Goal: Transaction & Acquisition: Purchase product/service

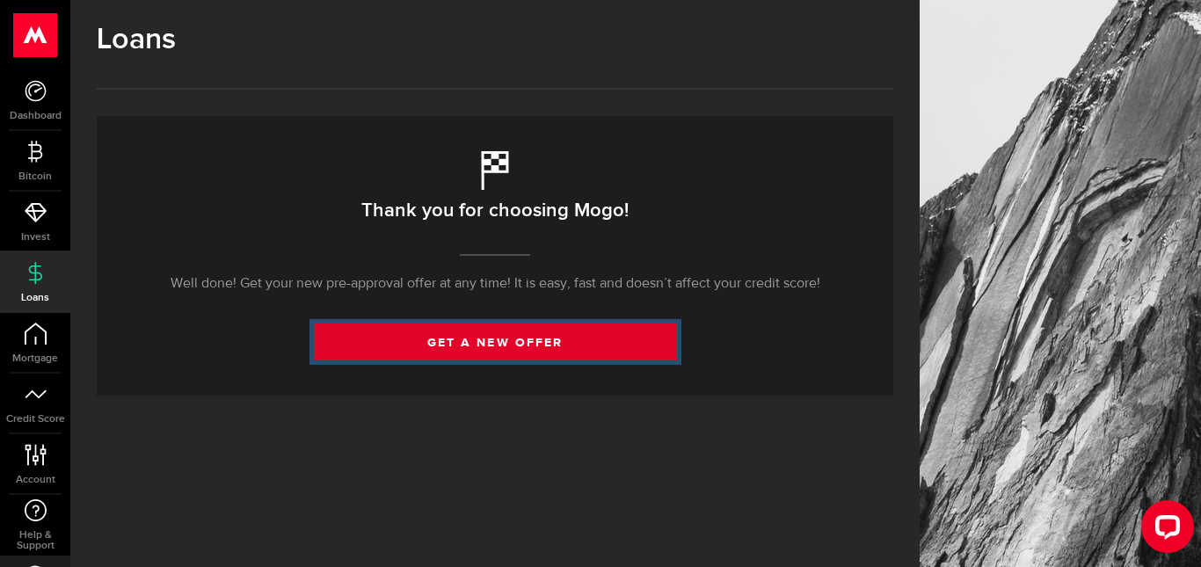
click at [416, 344] on link "get a new offer" at bounding box center [495, 341] width 363 height 37
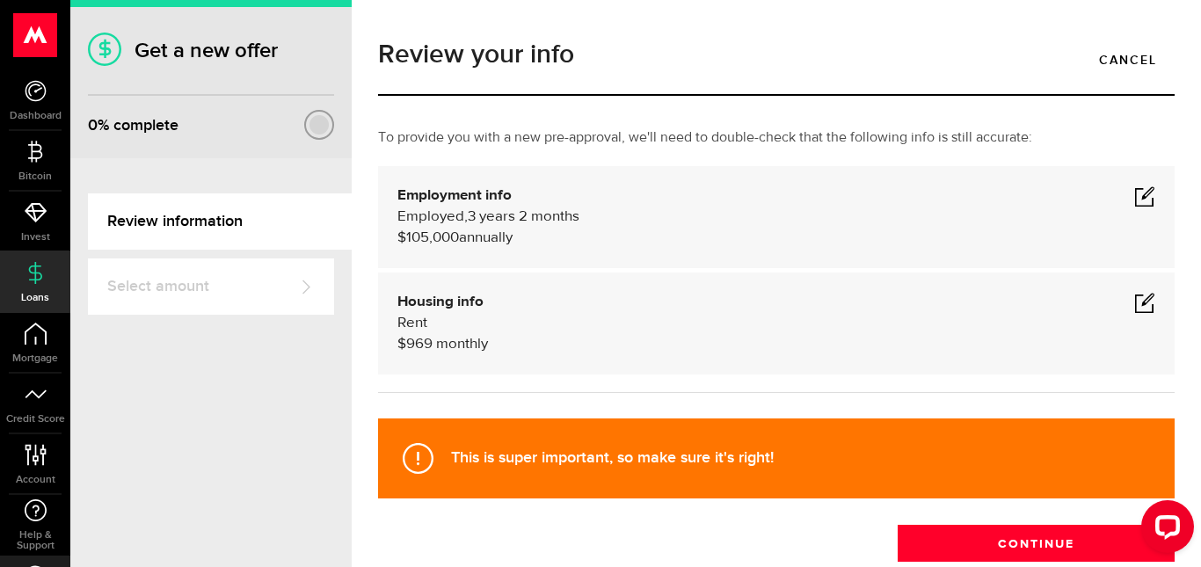
click at [1137, 201] on span at bounding box center [1144, 195] width 21 height 21
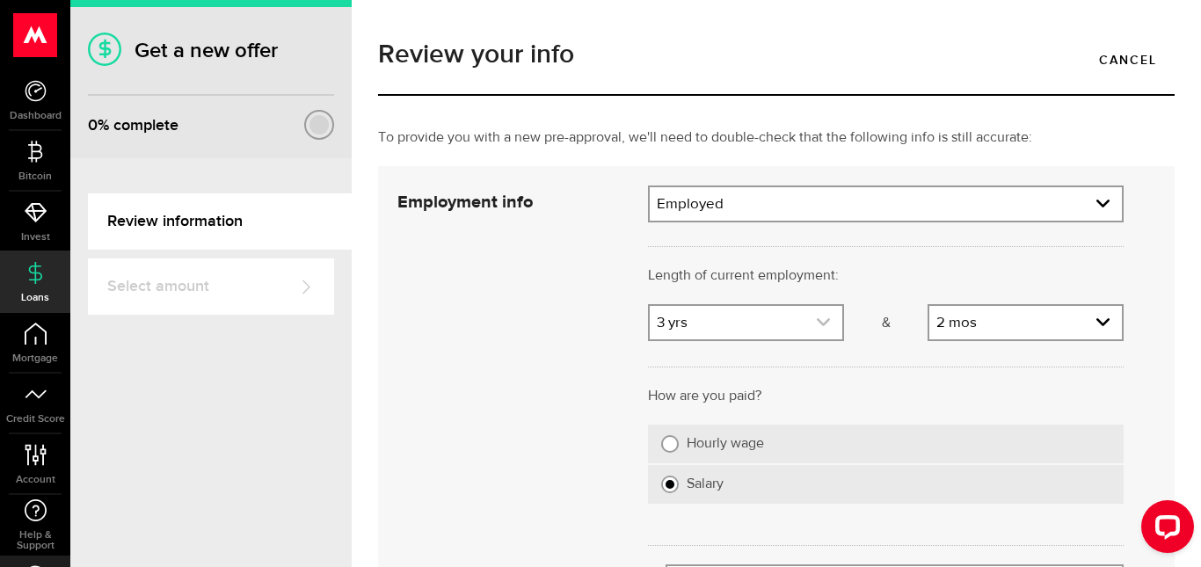
click at [826, 327] on link "expand select" at bounding box center [746, 322] width 192 height 33
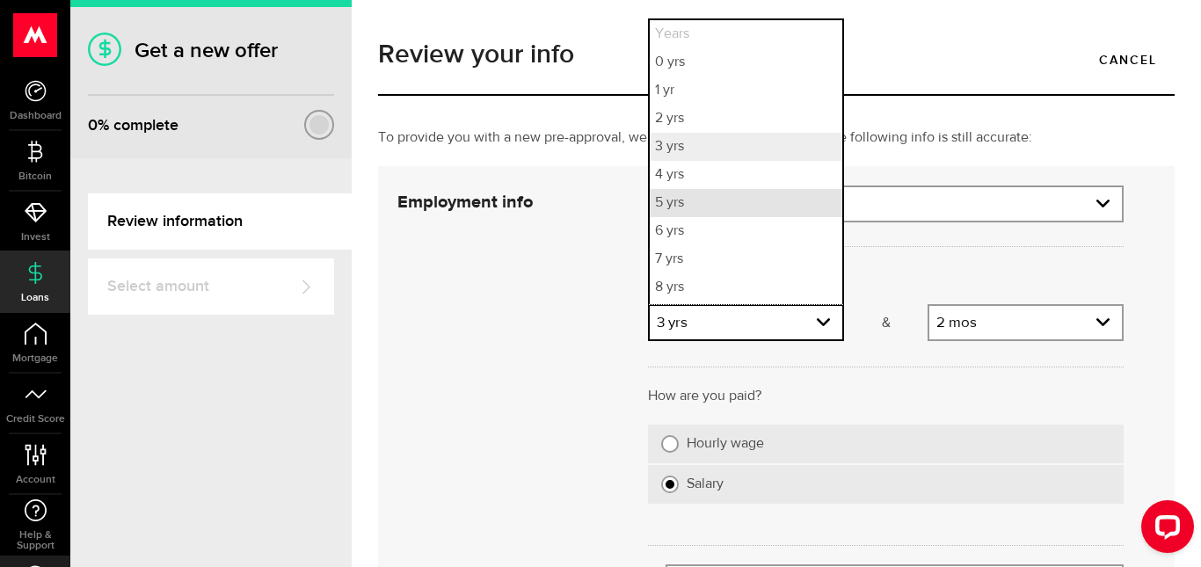
click at [785, 198] on li "5 yrs" at bounding box center [746, 203] width 192 height 28
select select "5"
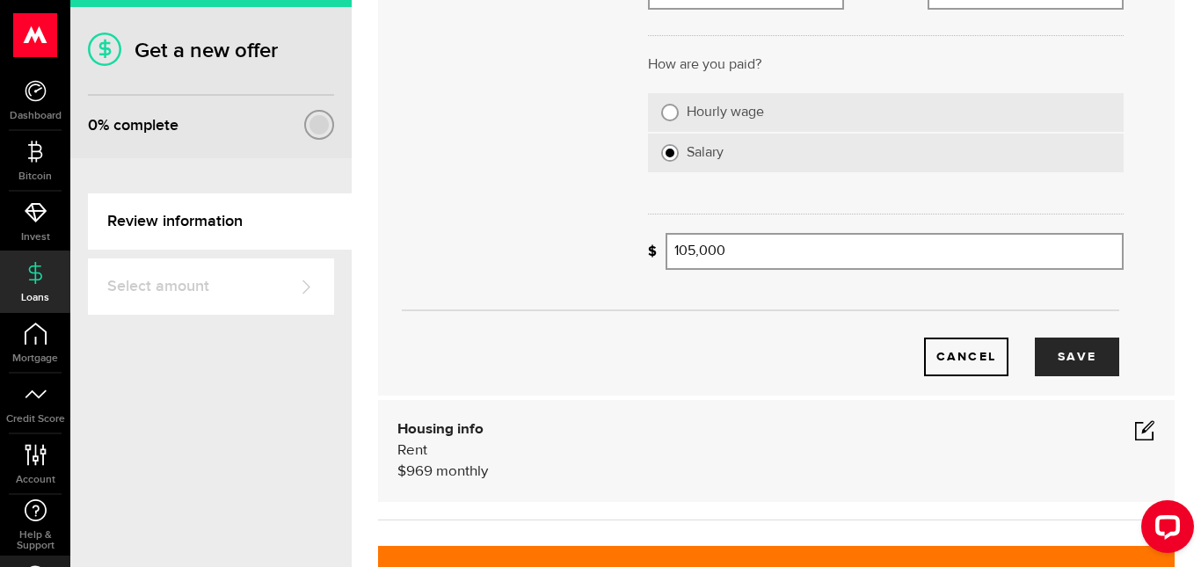
scroll to position [348, 0]
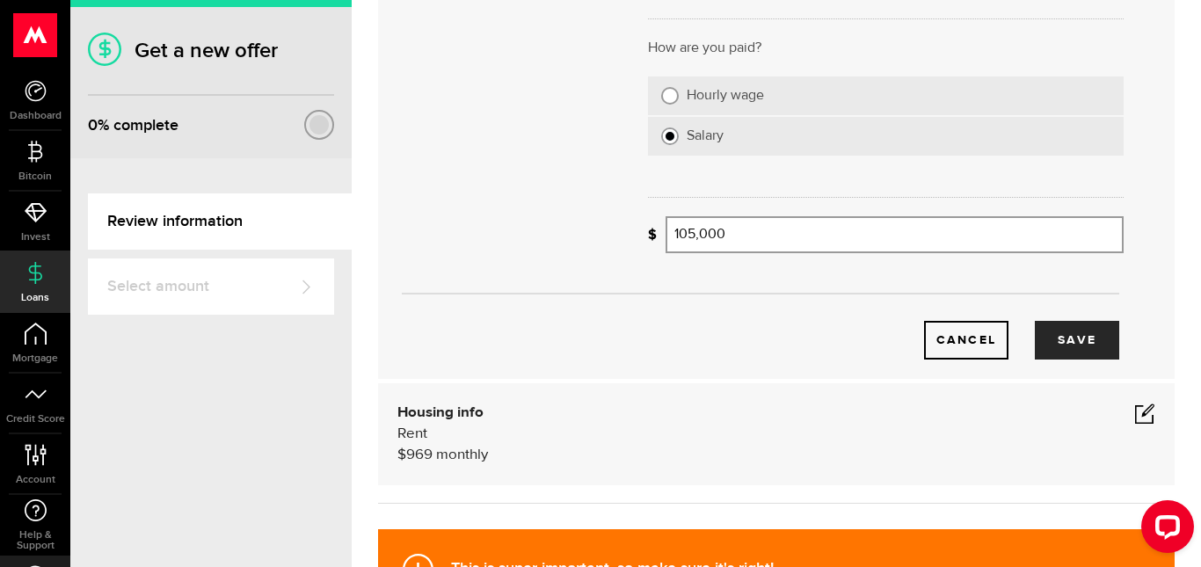
click at [1091, 315] on div "Cancel Save" at bounding box center [760, 312] width 779 height 93
click at [1090, 335] on button "Save" at bounding box center [1076, 340] width 84 height 39
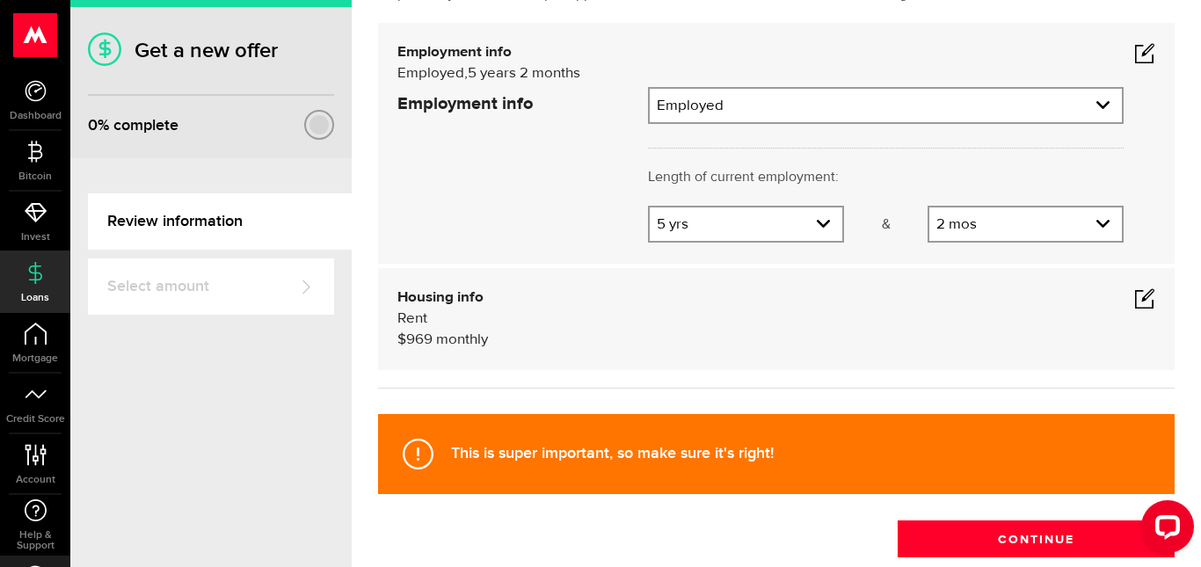
scroll to position [107, 0]
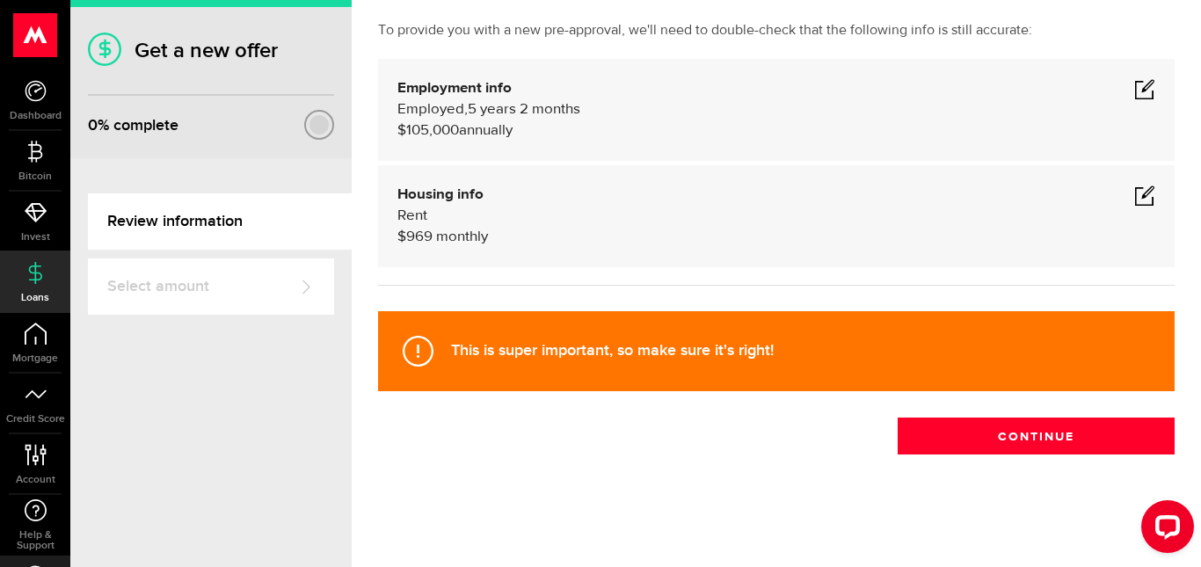
click at [1136, 96] on span at bounding box center [1144, 88] width 21 height 21
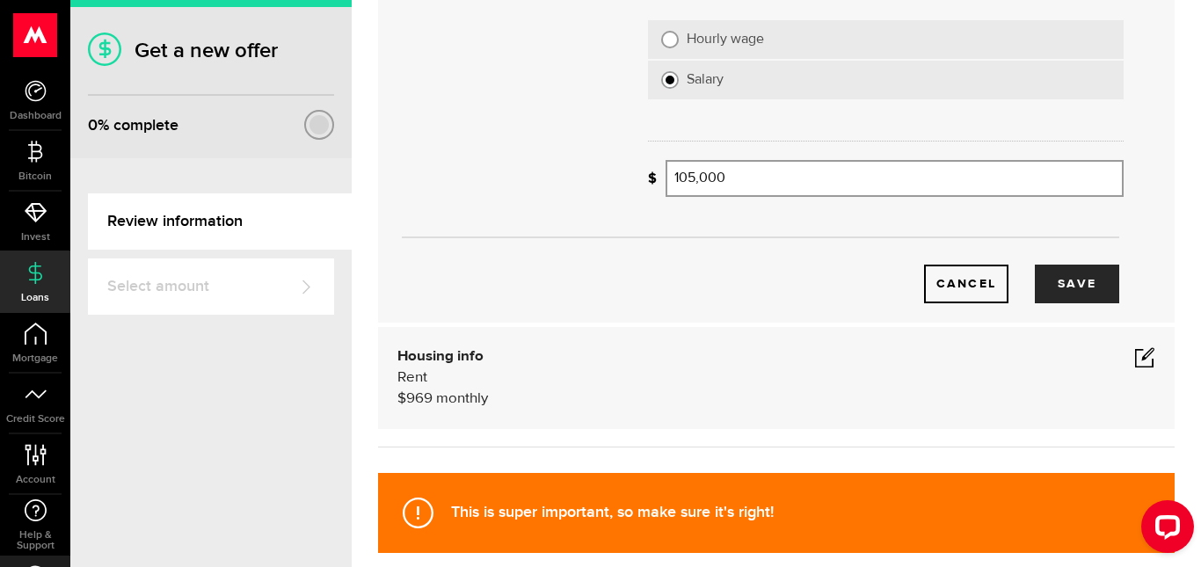
scroll to position [566, 0]
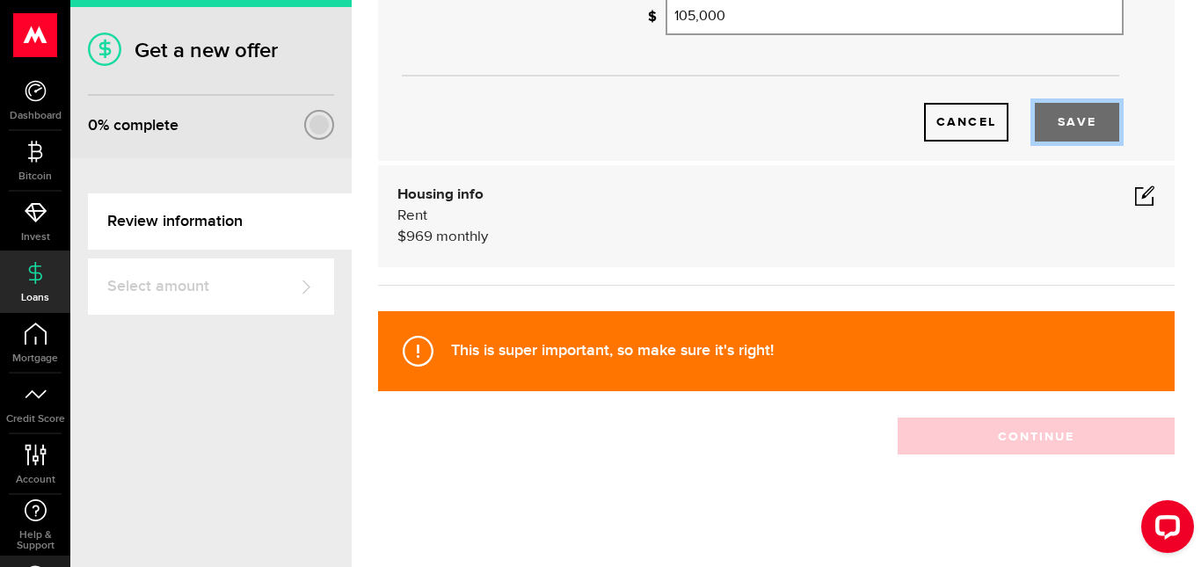
click at [1055, 125] on button "Save" at bounding box center [1076, 122] width 84 height 39
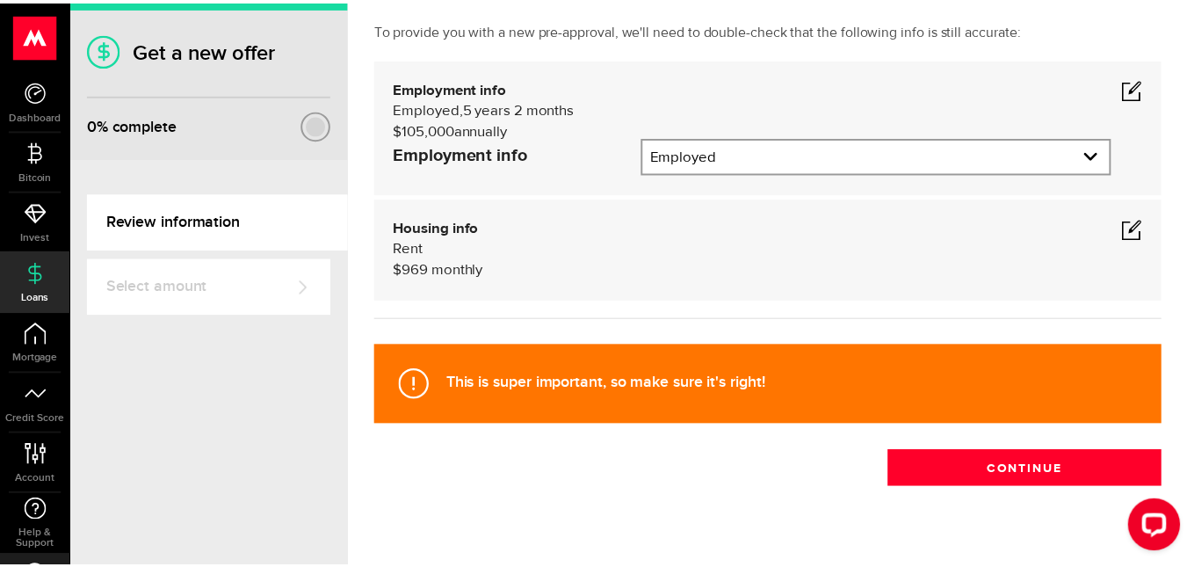
scroll to position [107, 0]
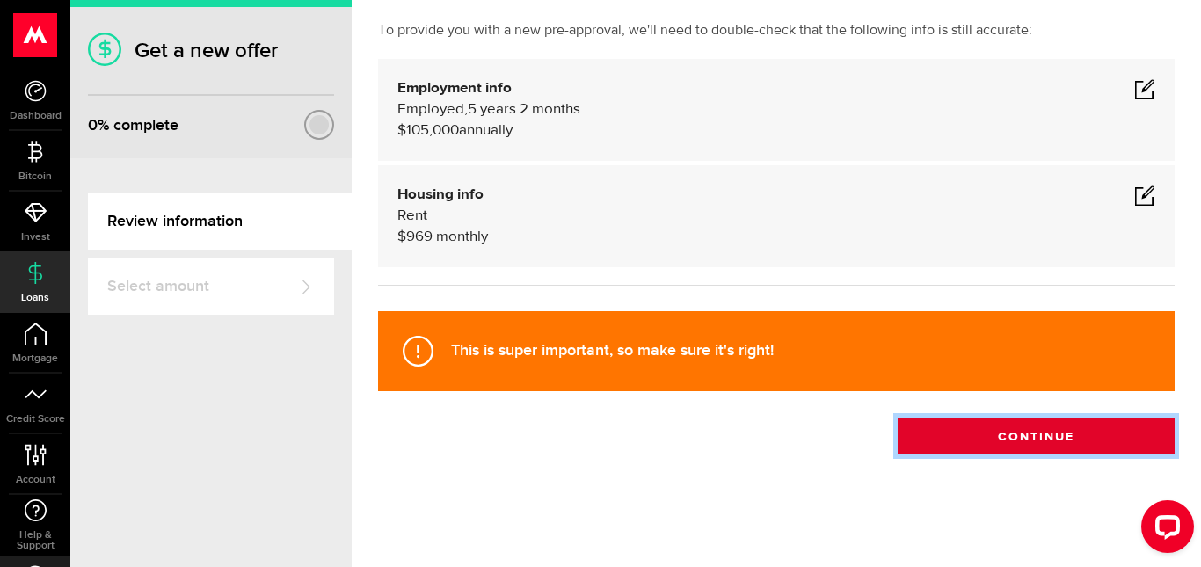
click at [1034, 421] on button "Continue" at bounding box center [1035, 435] width 277 height 37
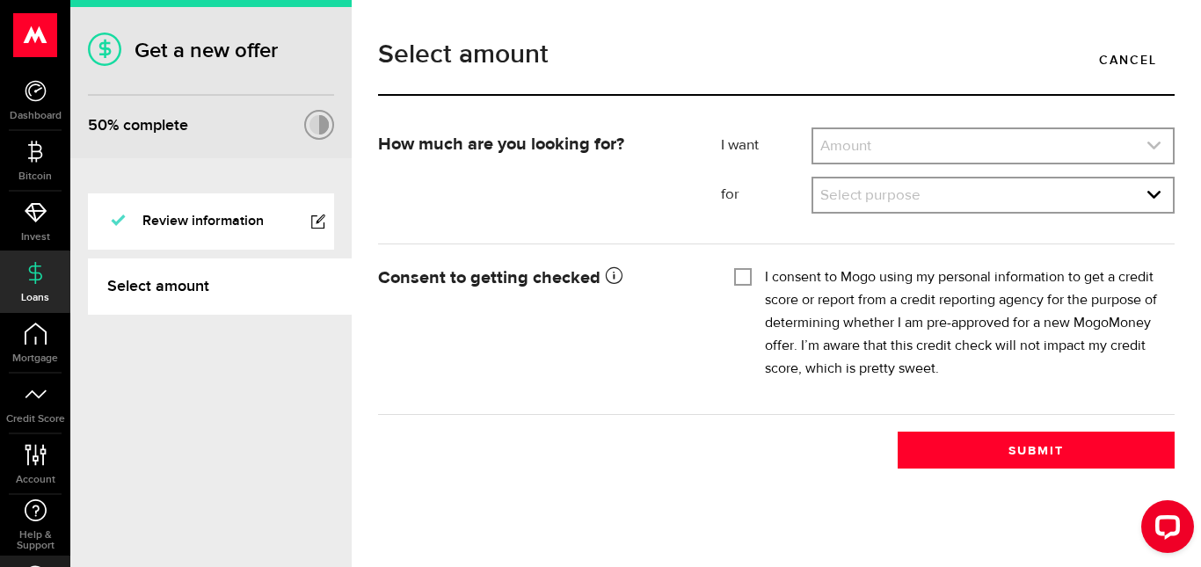
click at [923, 158] on link "expand select" at bounding box center [992, 145] width 359 height 33
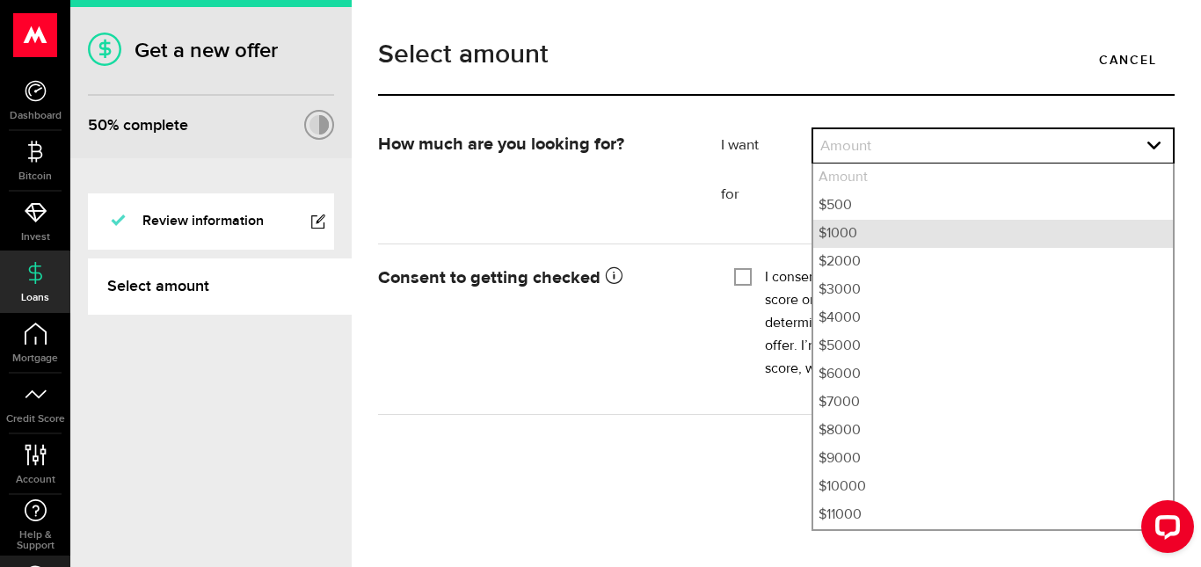
click at [929, 229] on li "$1000" at bounding box center [992, 234] width 359 height 28
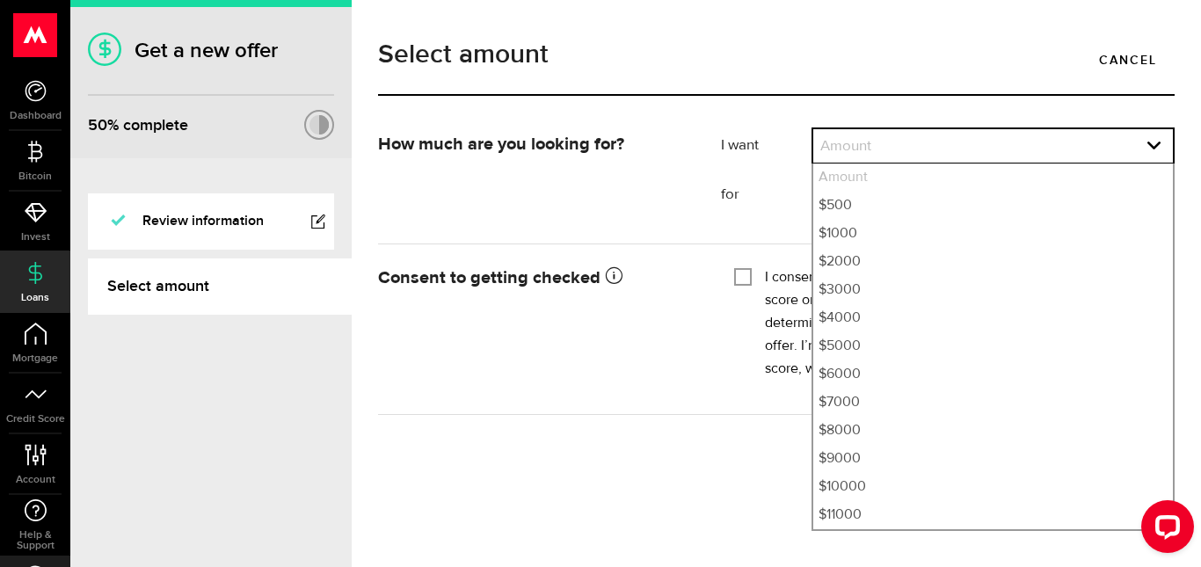
select select "1000"
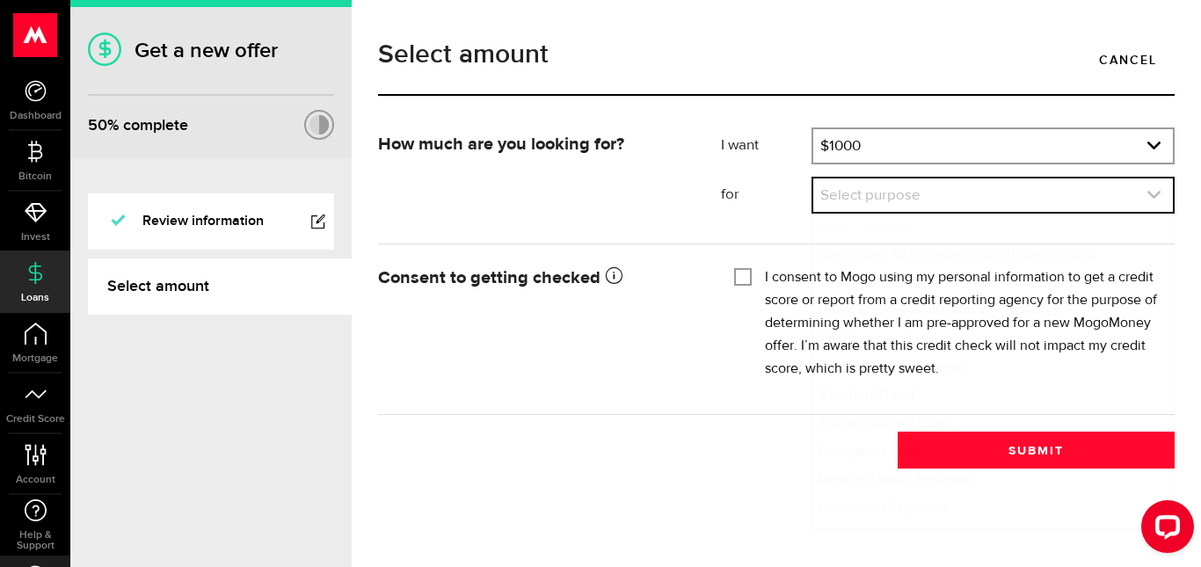
click at [923, 200] on link "expand select" at bounding box center [992, 194] width 359 height 33
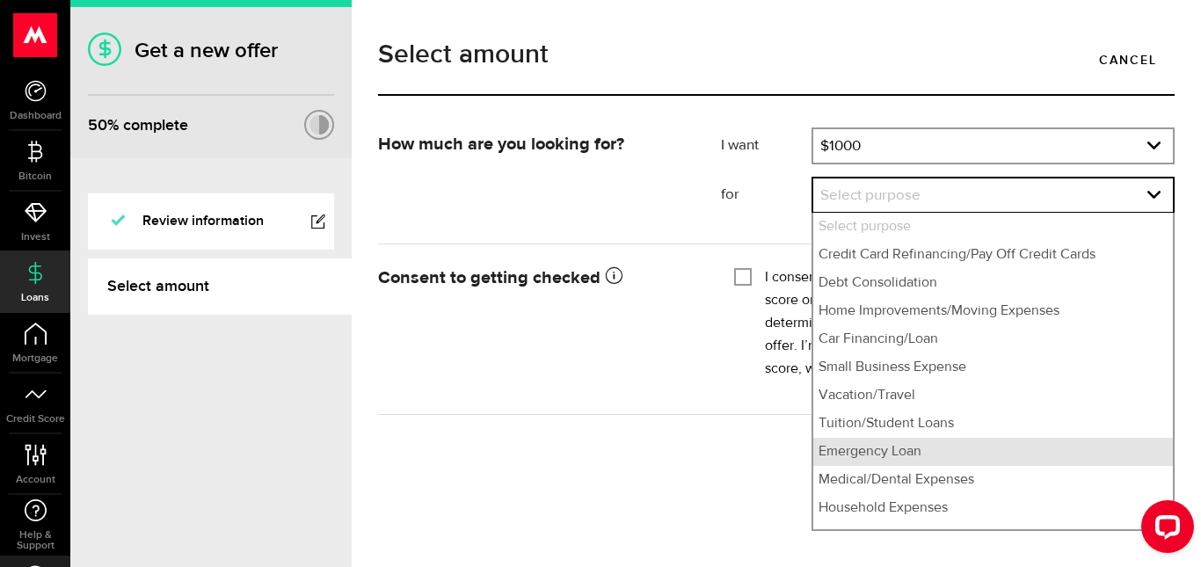
click at [956, 456] on li "Emergency Loan" at bounding box center [992, 452] width 359 height 28
select select "Emergency Loan"
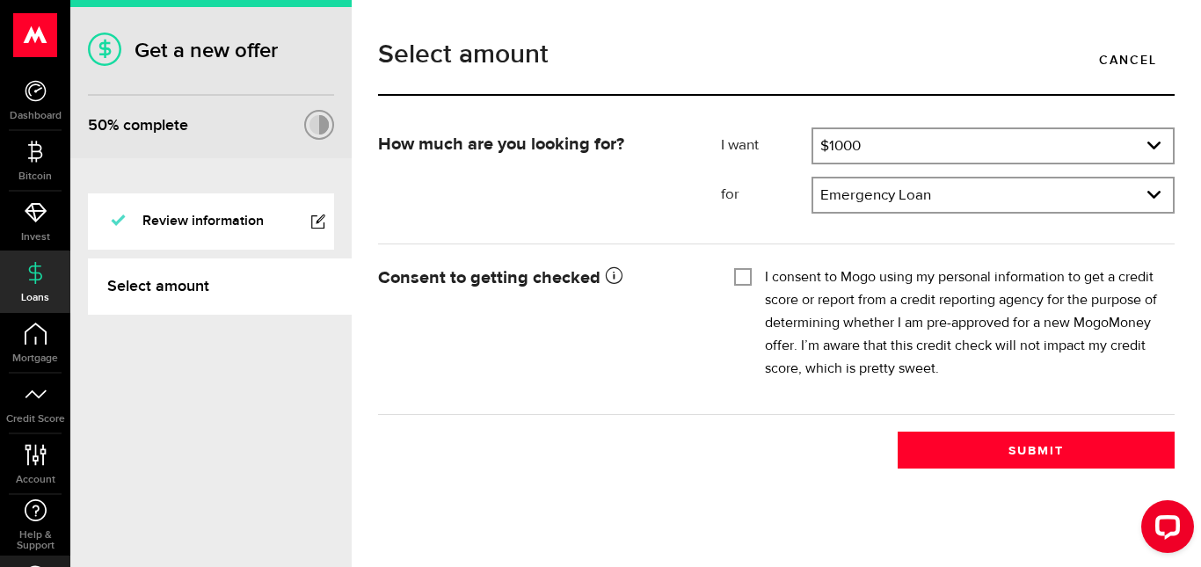
click at [730, 270] on div "Tick this box so that we can show you your credit score! I consent to Mogo usin…" at bounding box center [948, 328] width 454 height 135
click at [744, 276] on input "I consent to Mogo using my personal information to get a credit score or report…" at bounding box center [743, 275] width 18 height 18
checkbox input "true"
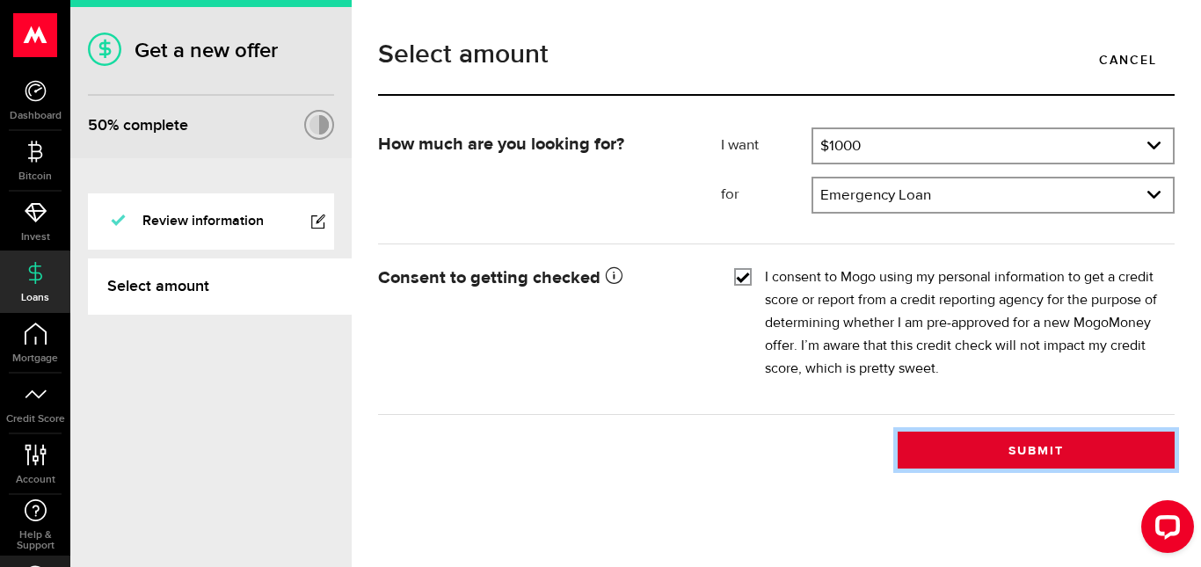
click at [987, 452] on button "Submit" at bounding box center [1035, 450] width 277 height 37
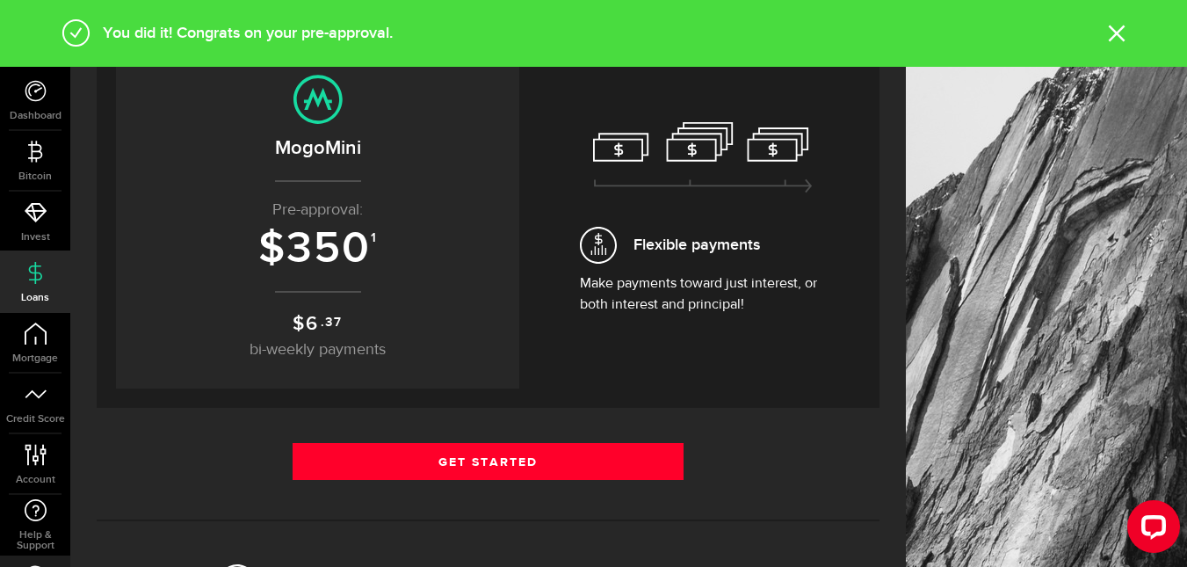
scroll to position [297, 0]
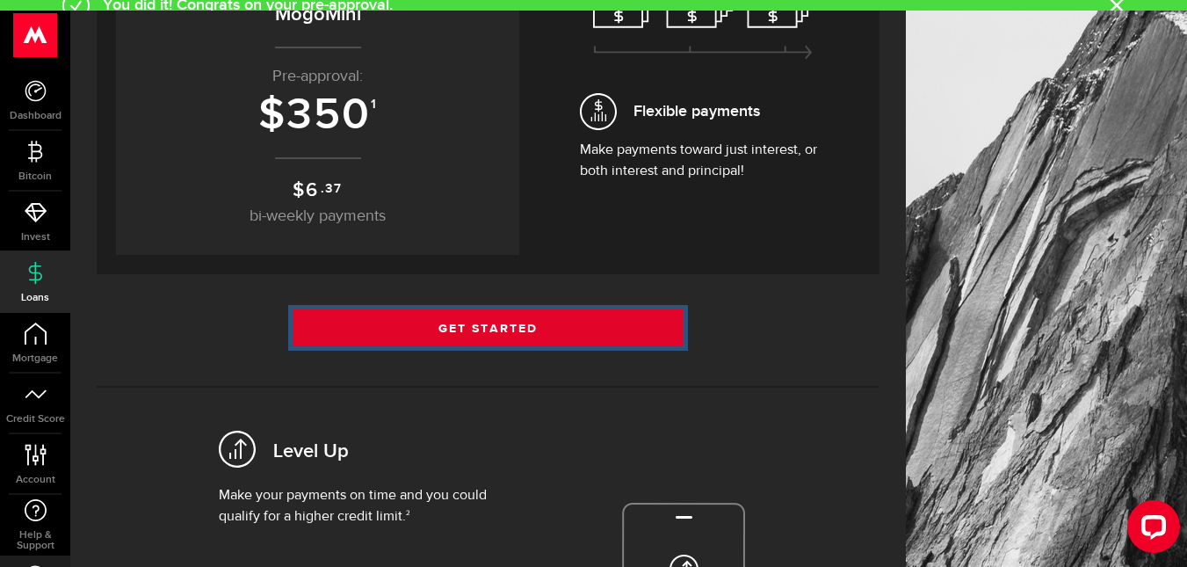
click at [471, 315] on link "Get Started" at bounding box center [489, 327] width 392 height 37
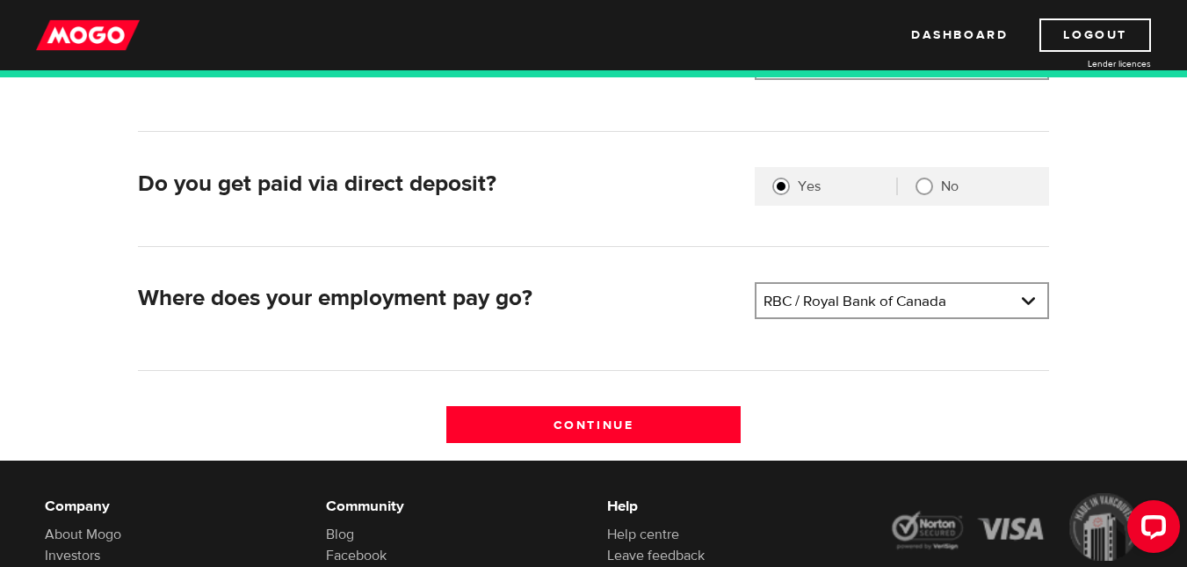
scroll to position [452, 0]
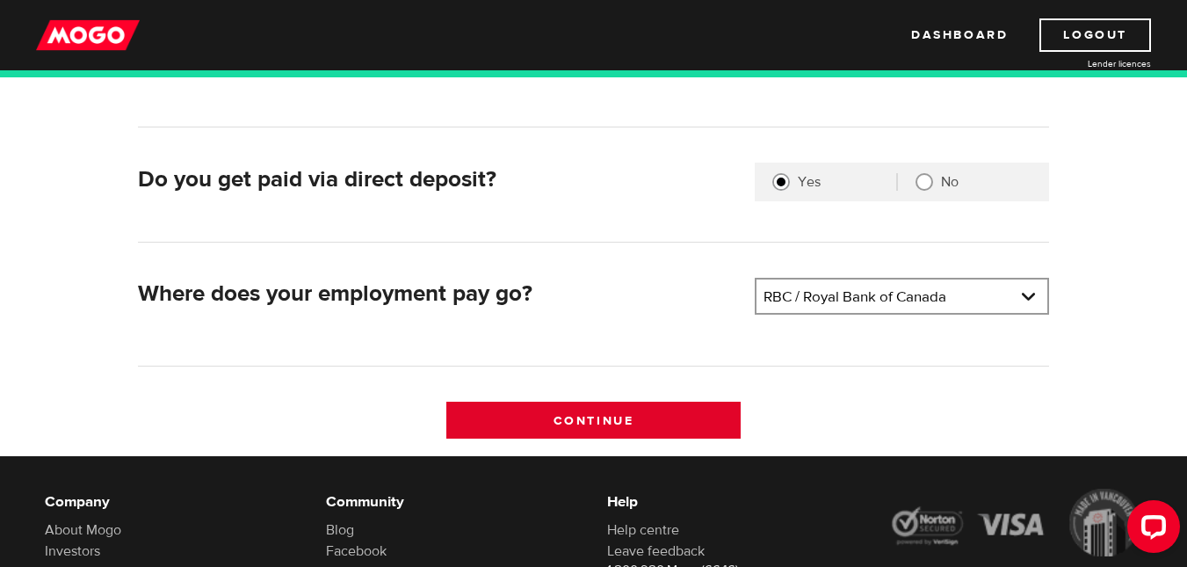
click at [632, 425] on input "Continue" at bounding box center [593, 420] width 294 height 37
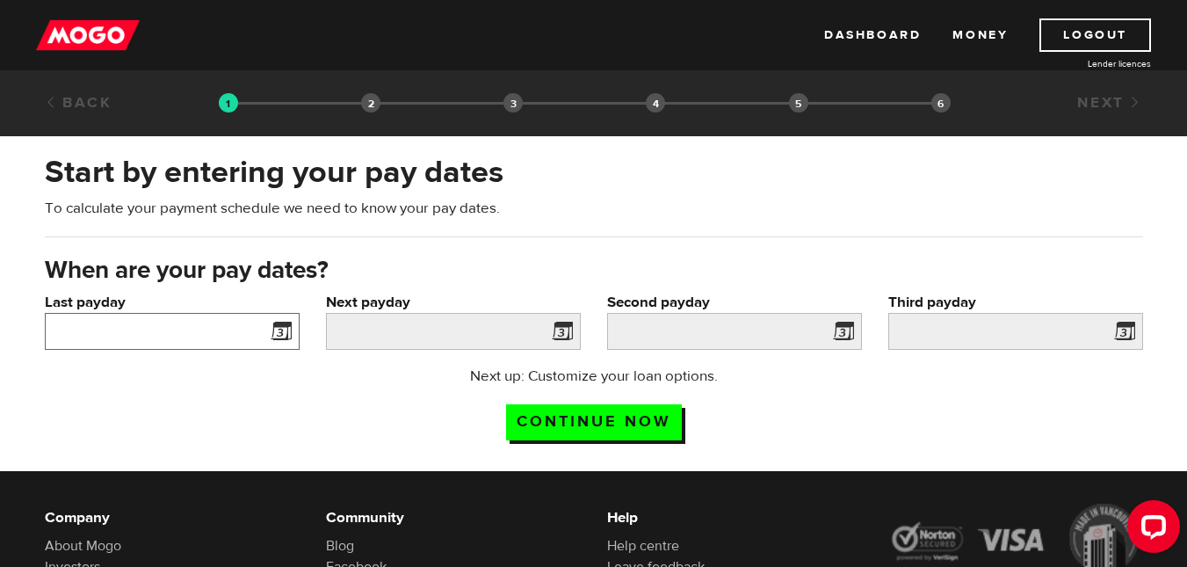
click at [202, 332] on input "Last payday" at bounding box center [172, 331] width 255 height 37
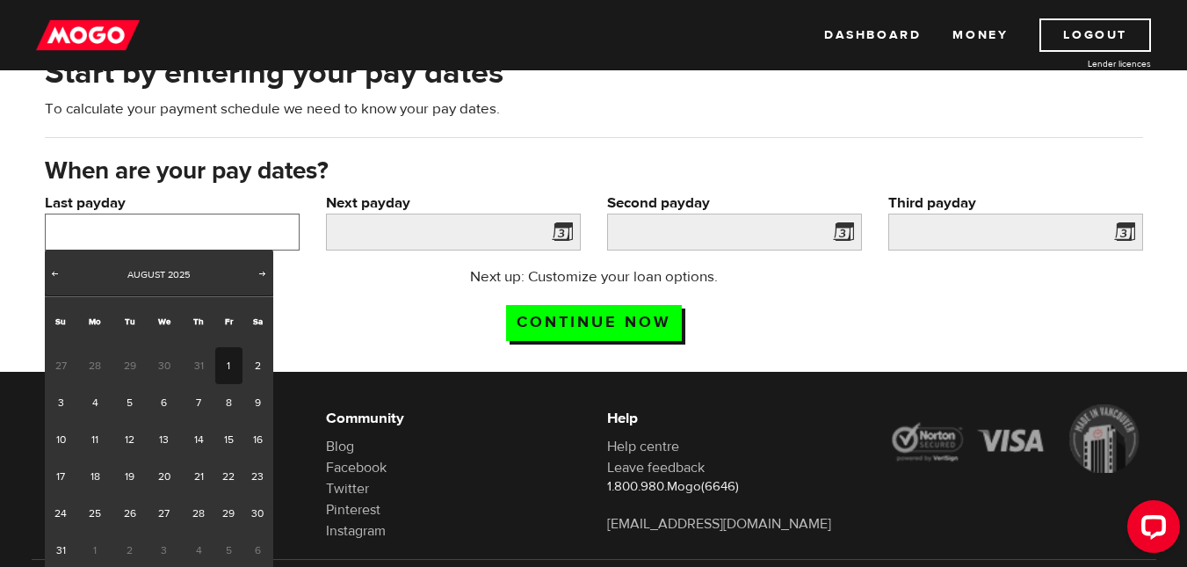
scroll to position [100, 0]
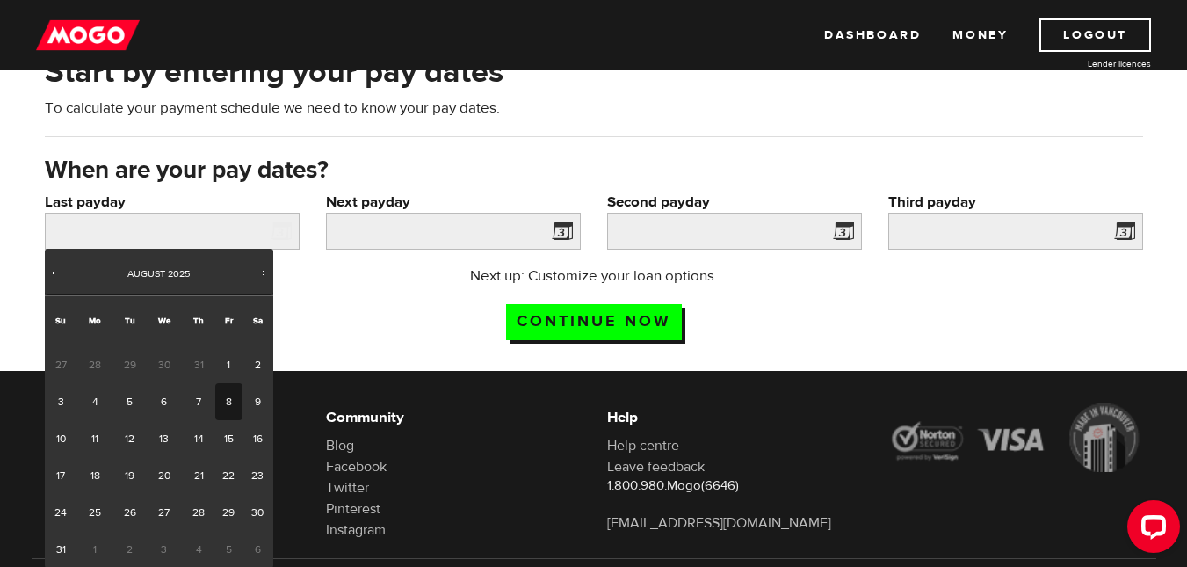
click at [230, 396] on link "8" at bounding box center [228, 401] width 27 height 37
type input "2025/08/08"
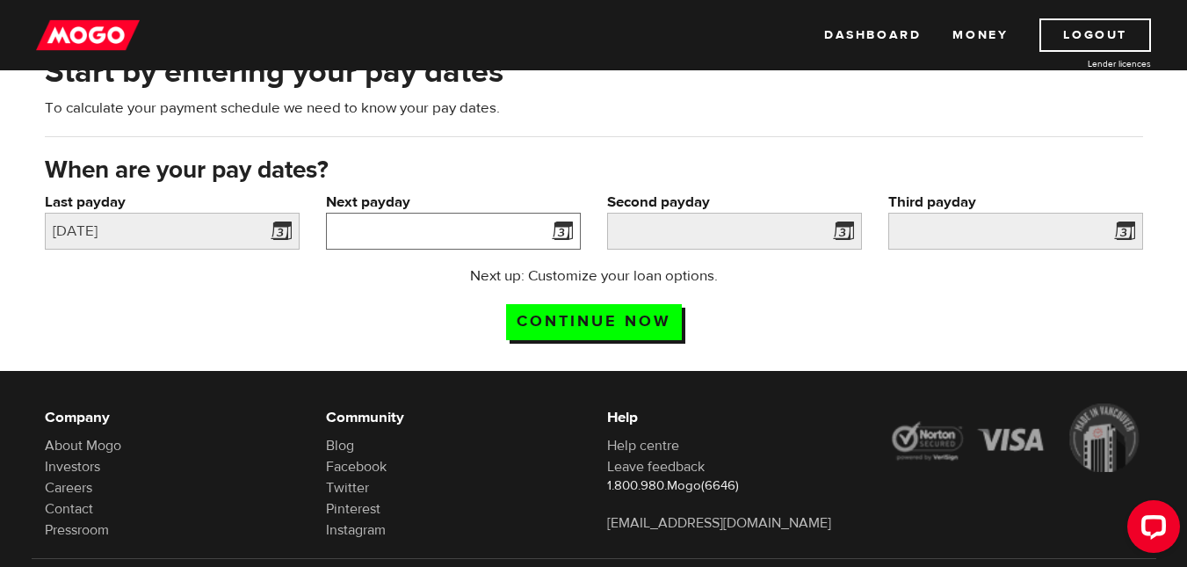
click at [446, 220] on input "Next payday" at bounding box center [453, 231] width 255 height 37
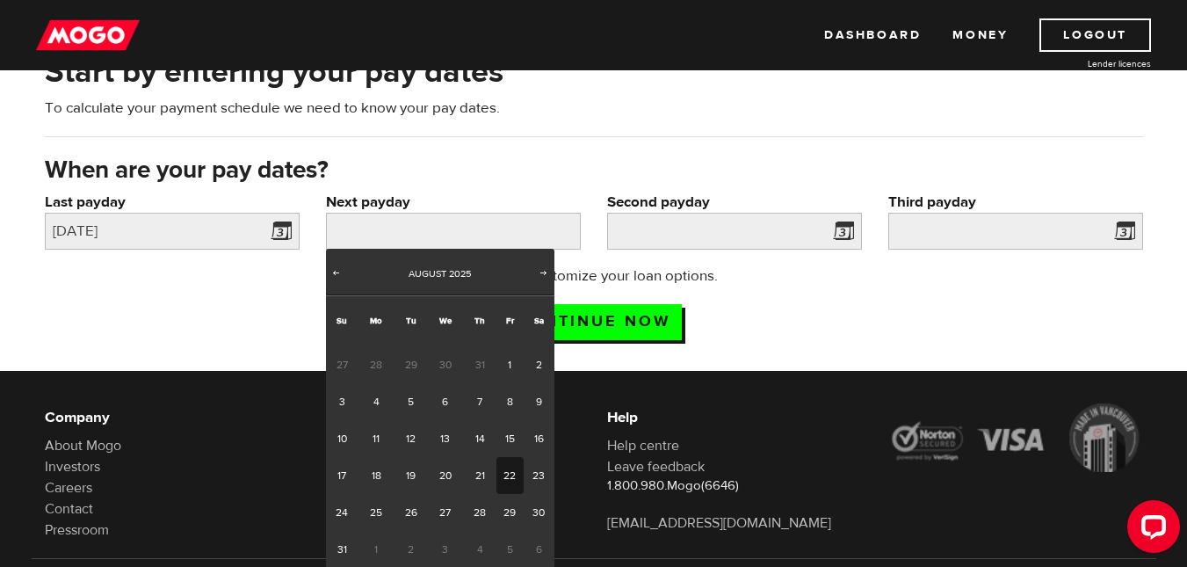
click at [512, 474] on link "22" at bounding box center [510, 475] width 27 height 37
type input "2025/08/22"
type input "2025/9/21"
type input "2025/10/21"
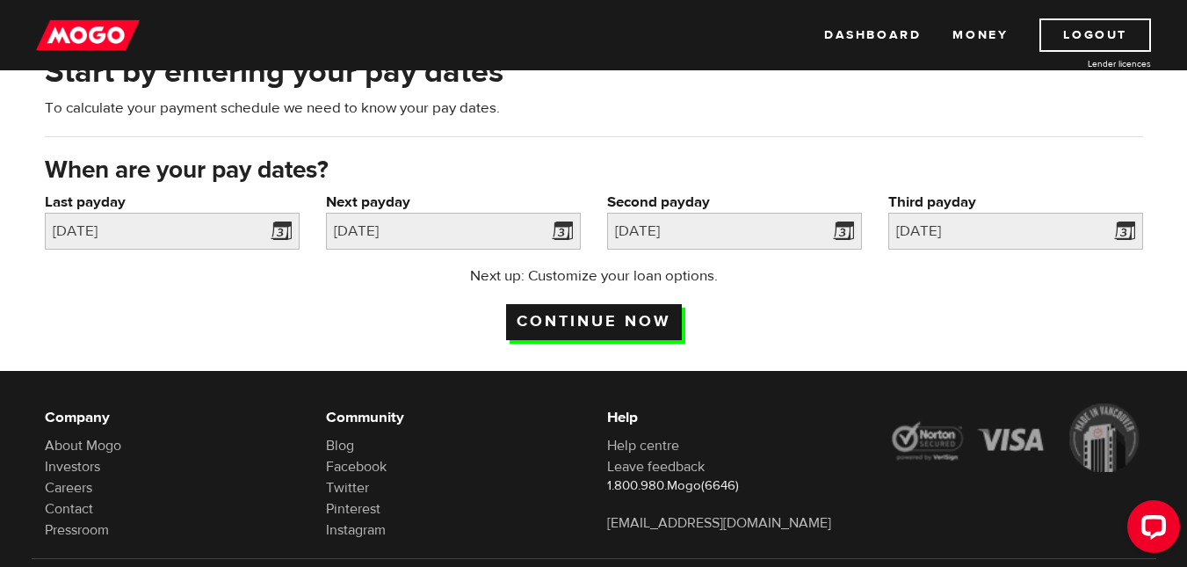
click at [634, 324] on input "Continue now" at bounding box center [594, 322] width 176 height 36
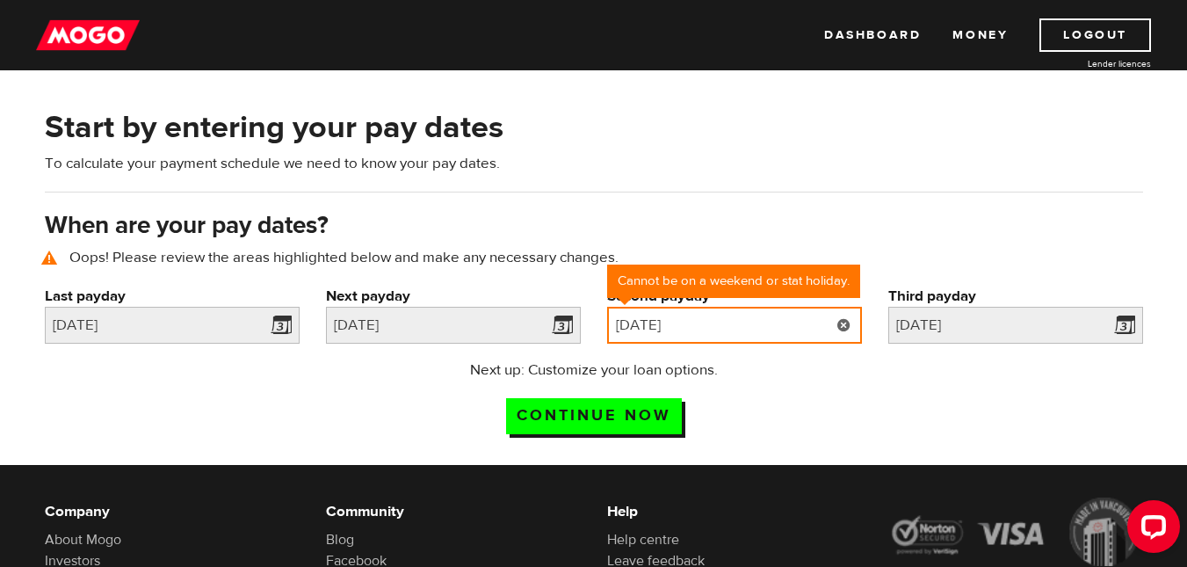
click at [733, 323] on input "2025/09/21" at bounding box center [734, 325] width 255 height 37
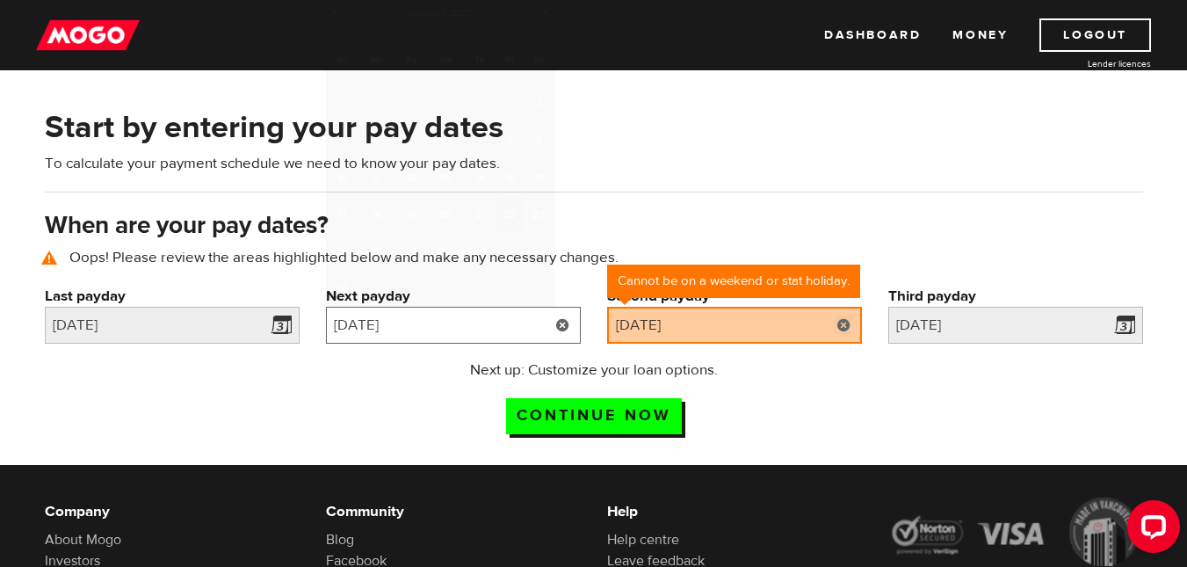
click at [505, 328] on input "[DATE]" at bounding box center [453, 325] width 255 height 37
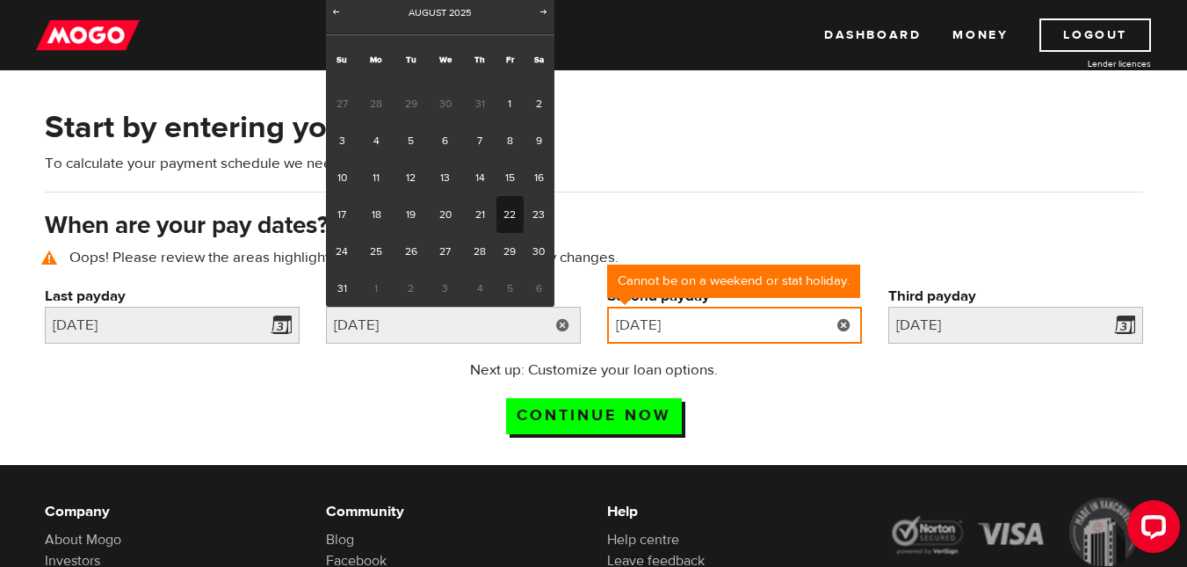
click at [705, 318] on input "2025/09/21" at bounding box center [734, 325] width 255 height 37
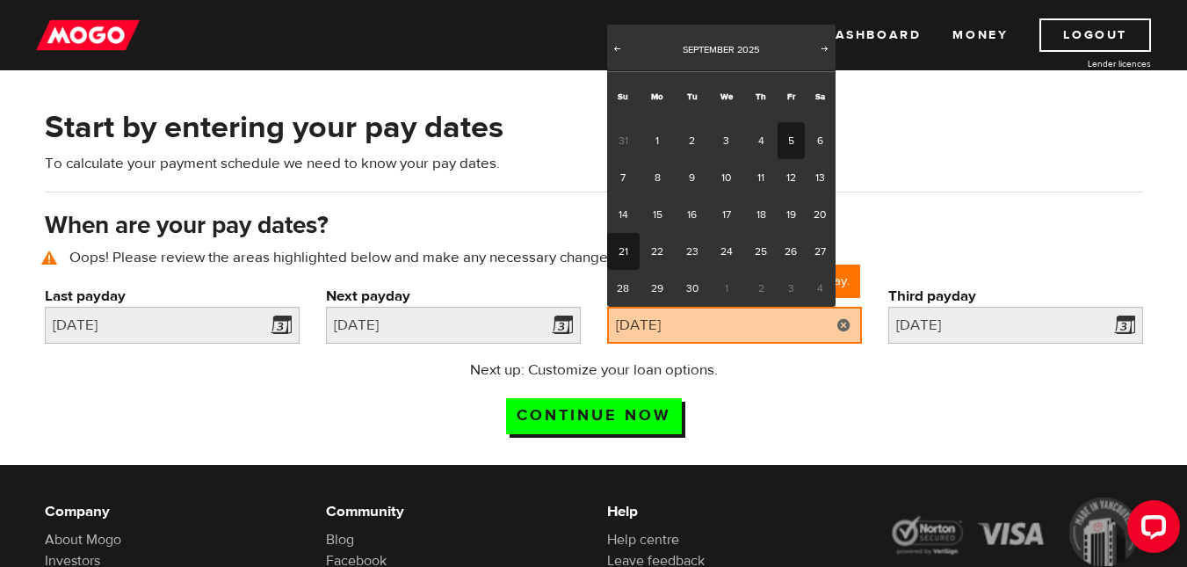
click at [795, 135] on link "5" at bounding box center [791, 140] width 27 height 37
type input "2025/09/05"
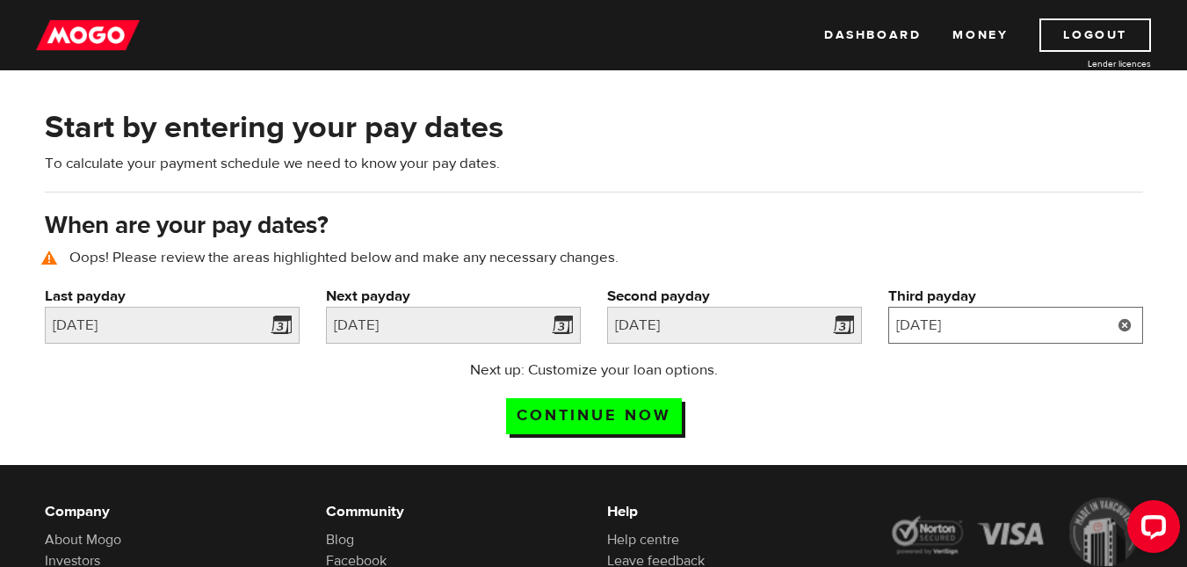
click at [998, 319] on input "2025/10/21" at bounding box center [1016, 325] width 255 height 37
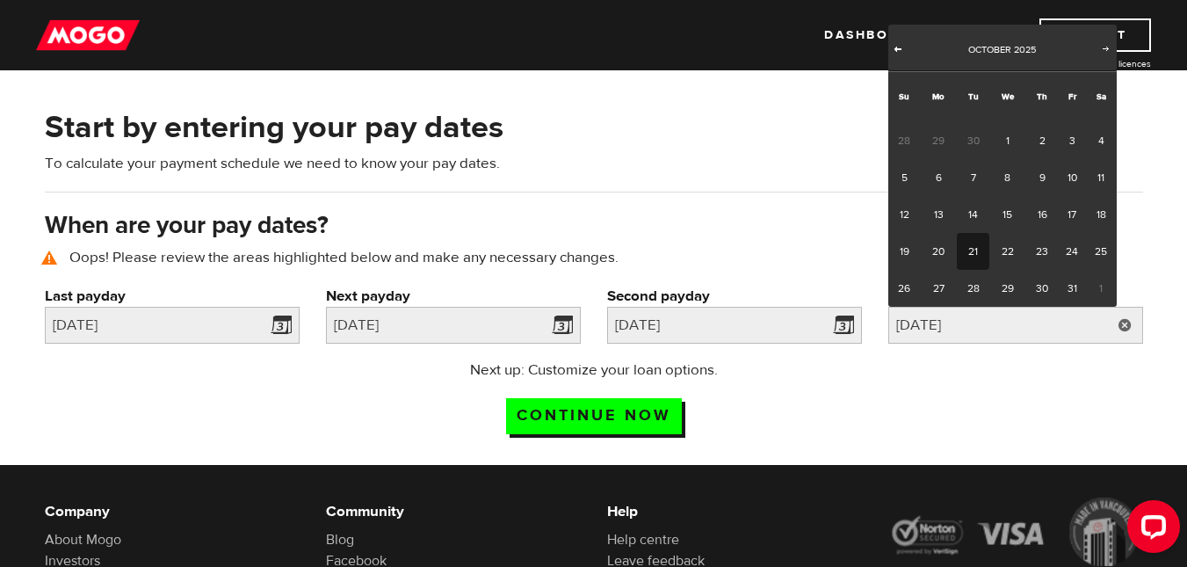
click at [904, 41] on span "Prev" at bounding box center [898, 48] width 14 height 14
click at [1073, 207] on link "19" at bounding box center [1072, 214] width 27 height 37
type input "2025/09/19"
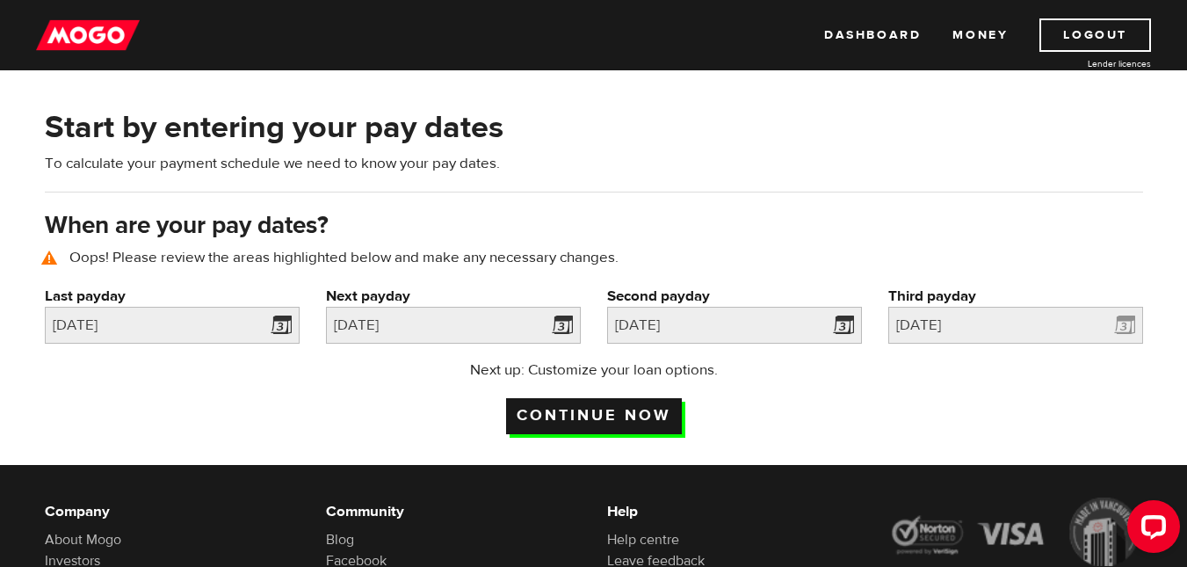
click at [648, 411] on input "Continue now" at bounding box center [594, 416] width 176 height 36
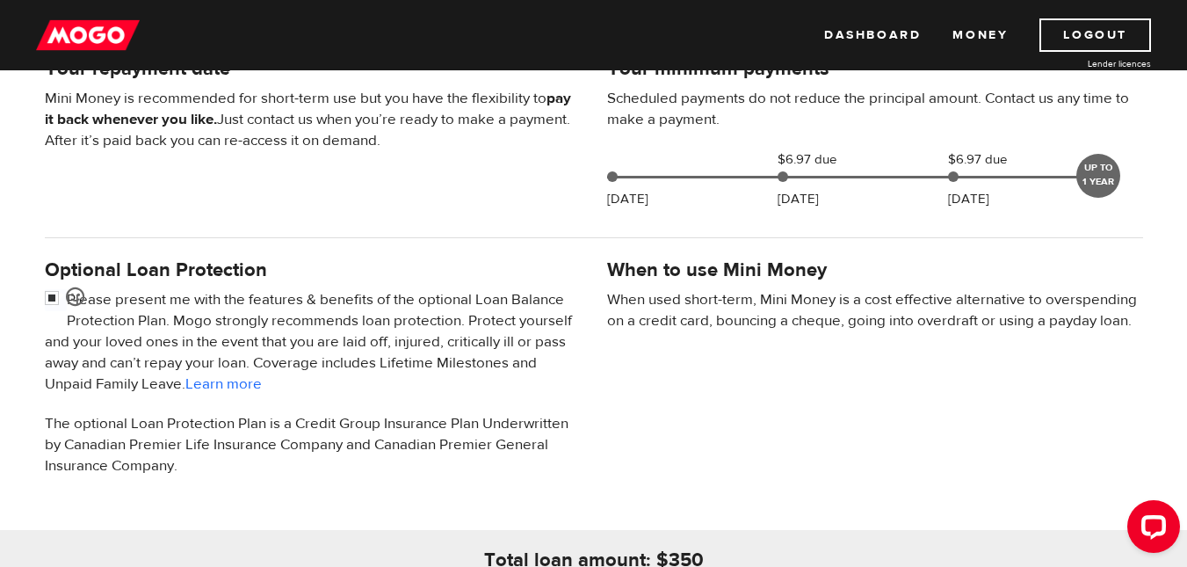
scroll to position [561, 0]
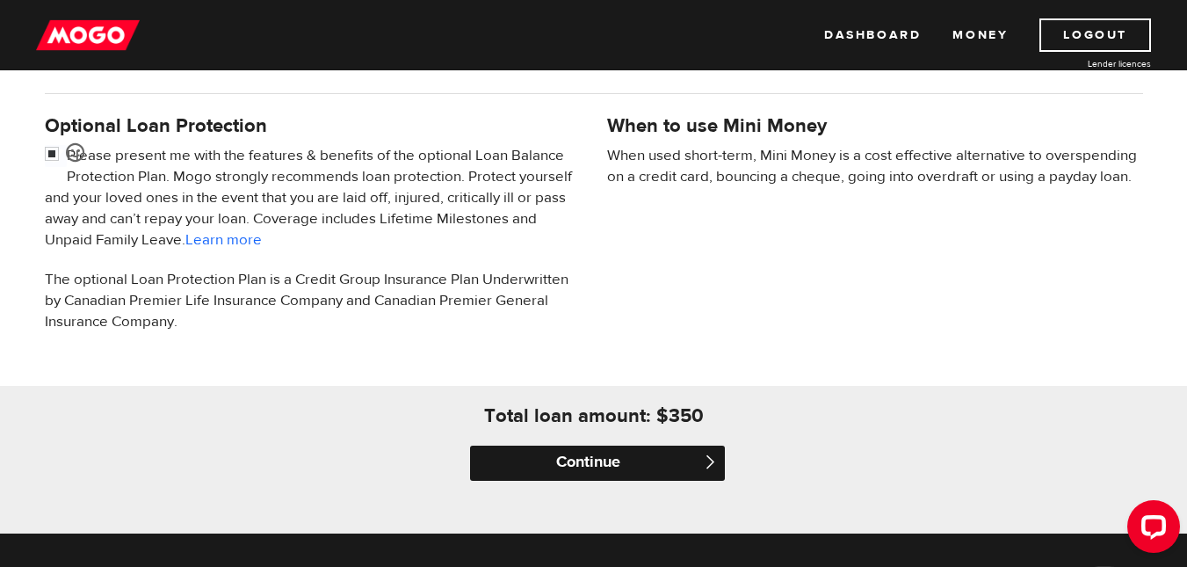
click at [626, 446] on input "Continue" at bounding box center [597, 463] width 255 height 35
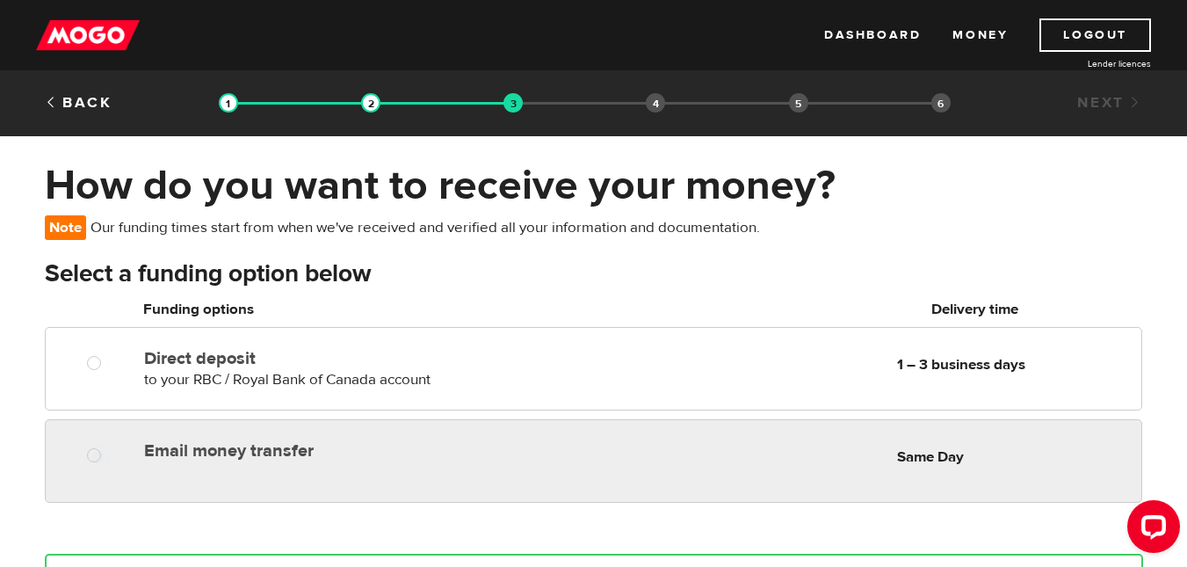
radio input "true"
click at [134, 464] on div at bounding box center [99, 457] width 105 height 22
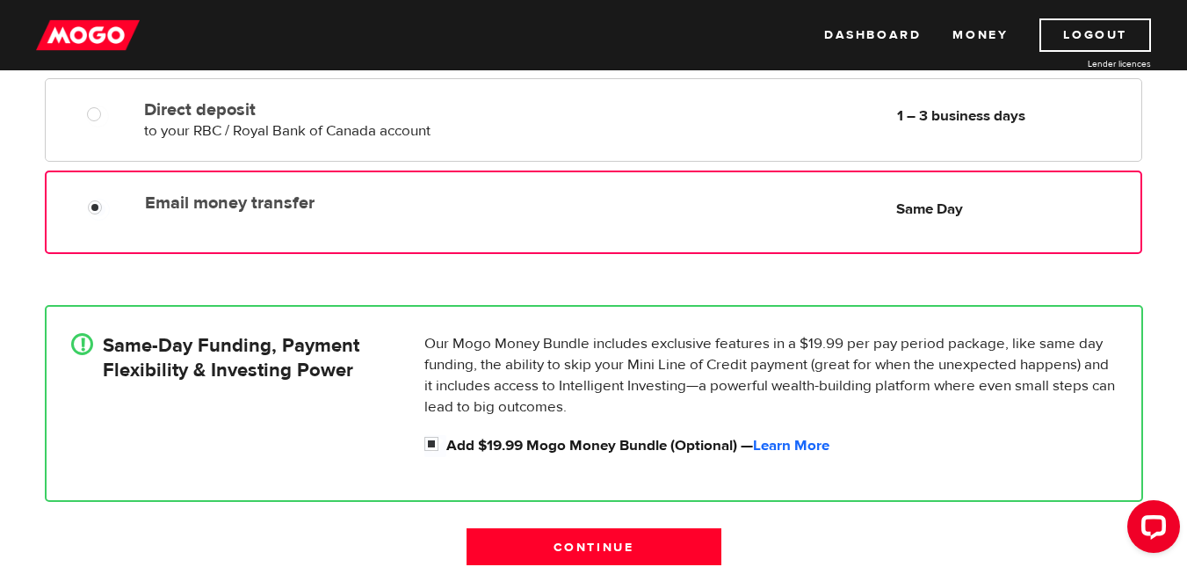
scroll to position [315, 0]
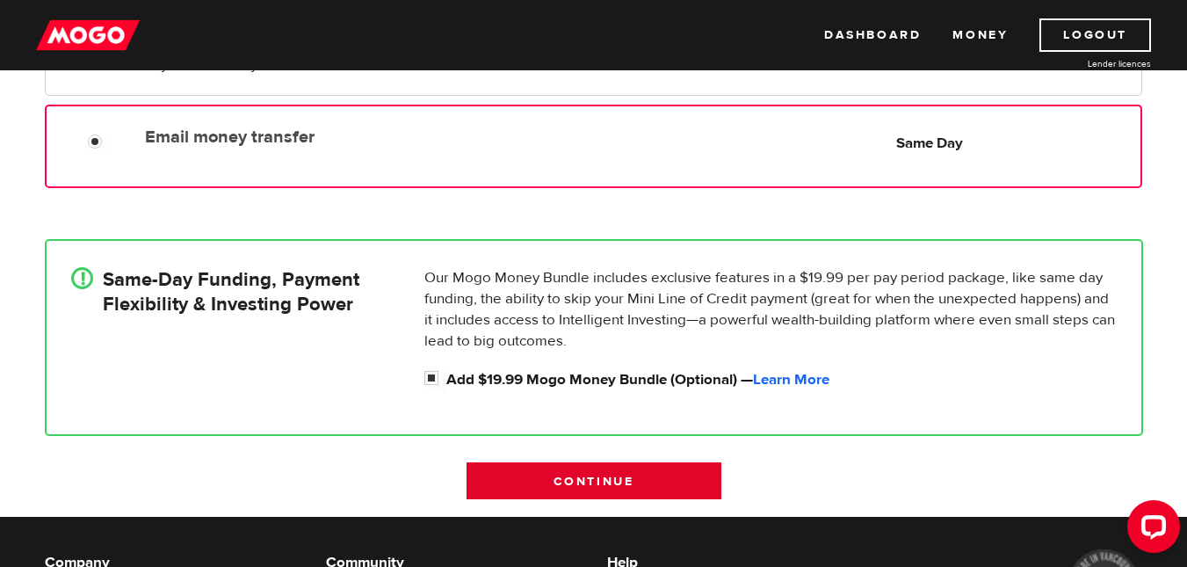
click at [559, 475] on input "Continue" at bounding box center [594, 480] width 255 height 37
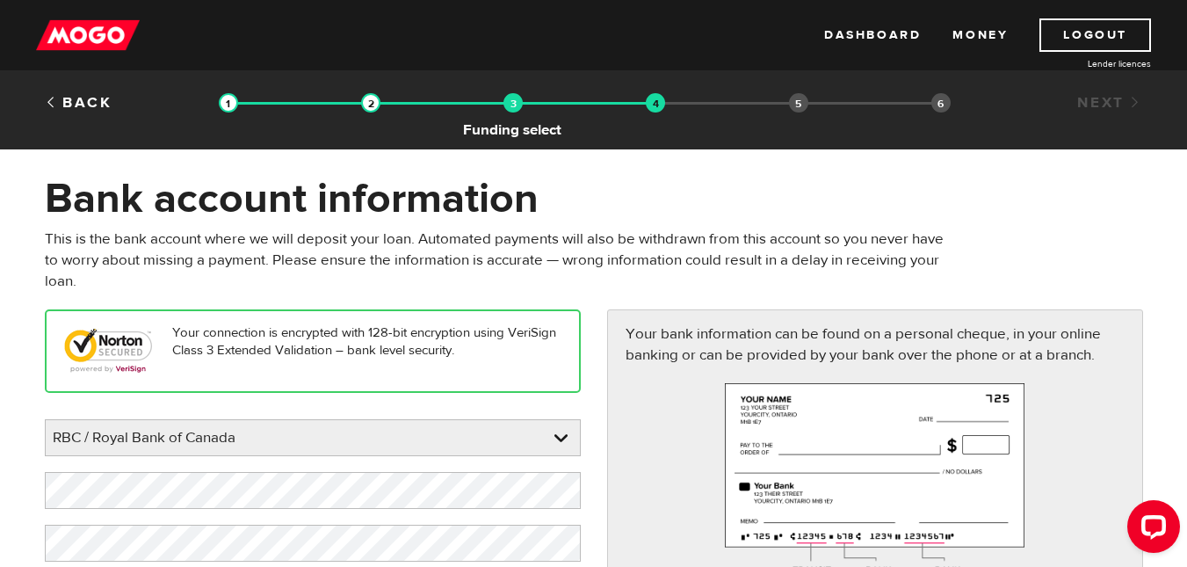
click at [510, 103] on img at bounding box center [513, 102] width 19 height 19
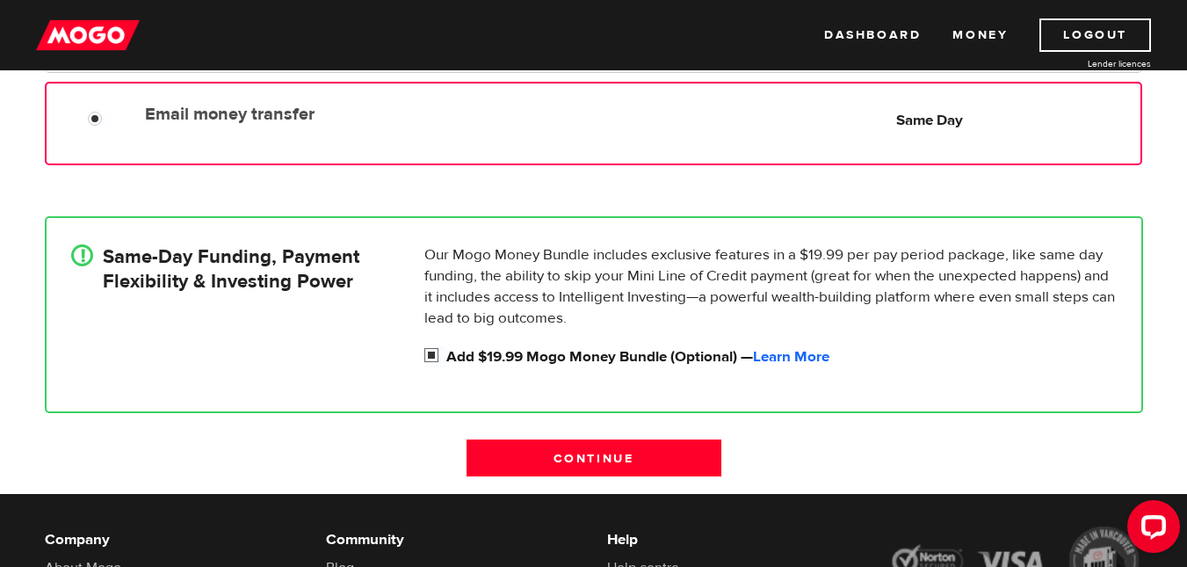
click at [442, 346] on input "Add $19.99 Mogo Money Bundle (Optional) — Learn More" at bounding box center [436, 357] width 22 height 22
checkbox input "false"
radio input "false"
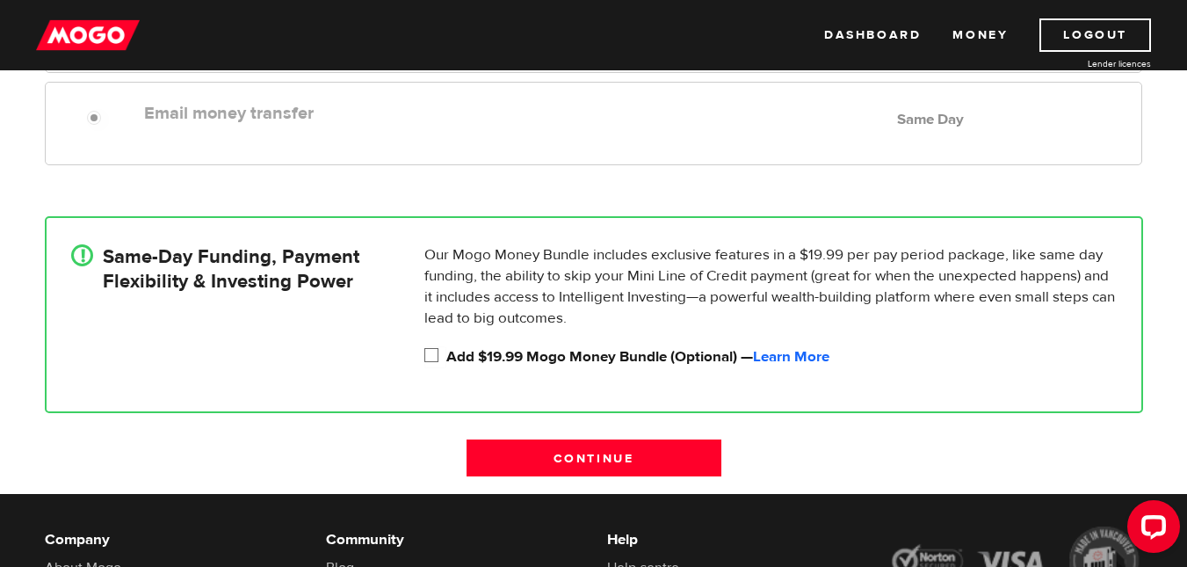
click at [427, 351] on input "Add $19.99 Mogo Money Bundle (Optional) — Learn More" at bounding box center [436, 357] width 22 height 22
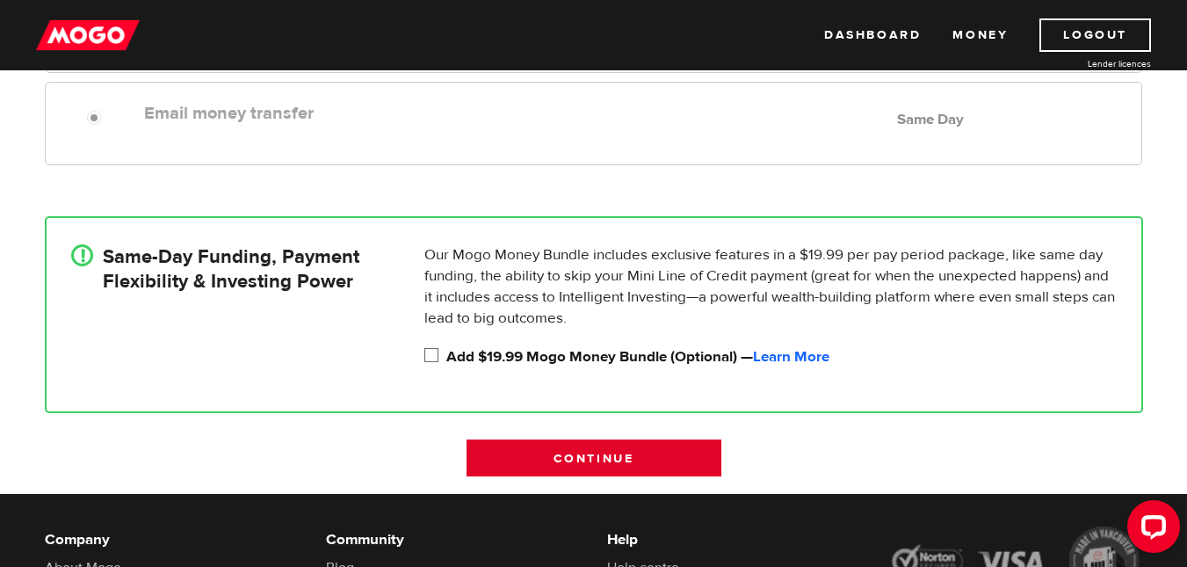
click at [547, 447] on input "Continue" at bounding box center [594, 457] width 255 height 37
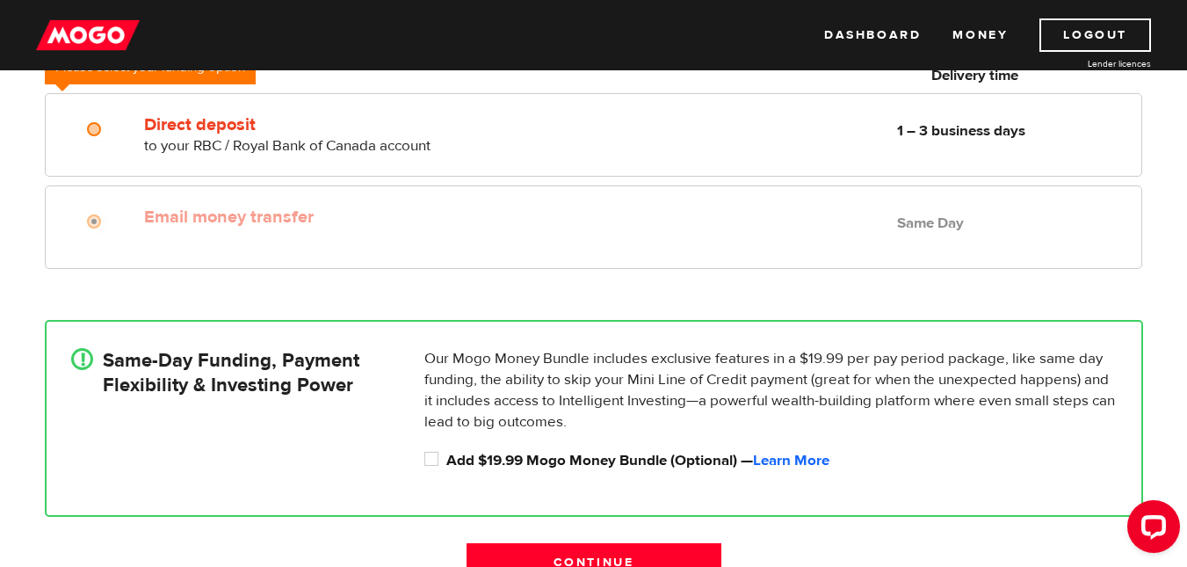
scroll to position [296, 0]
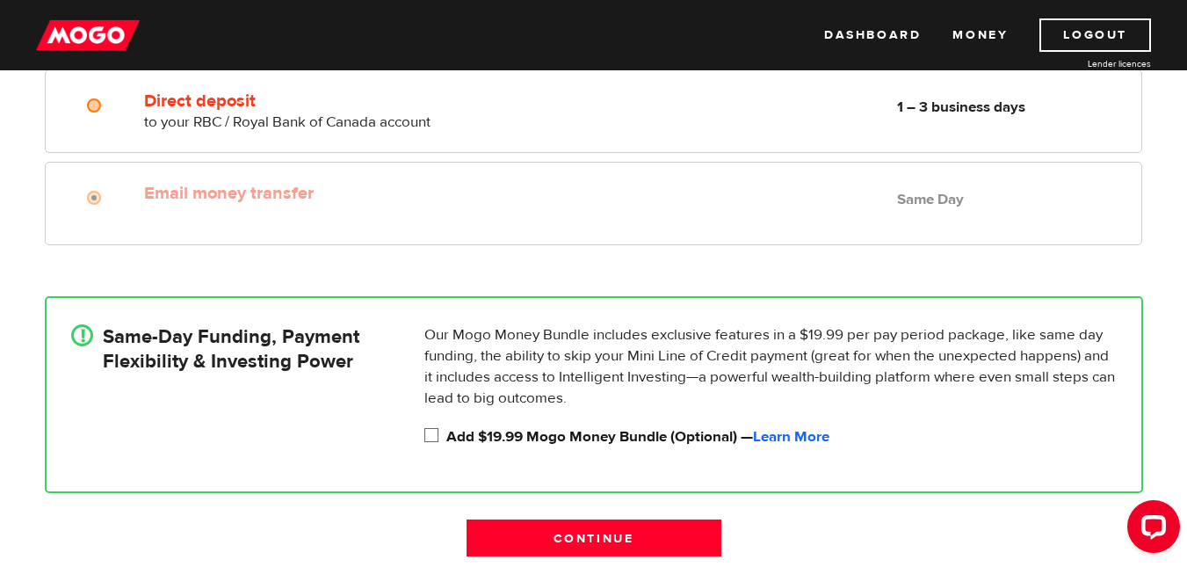
click at [433, 432] on input "Add $19.99 Mogo Money Bundle (Optional) — Learn More" at bounding box center [436, 437] width 22 height 22
checkbox input "true"
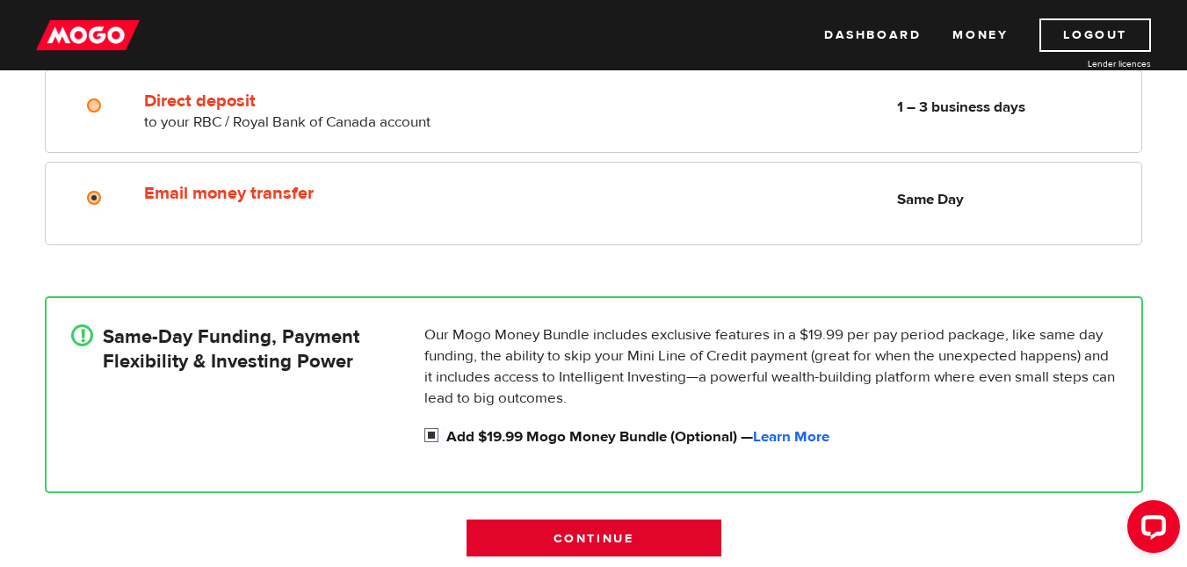
click at [575, 537] on input "Continue" at bounding box center [594, 537] width 255 height 37
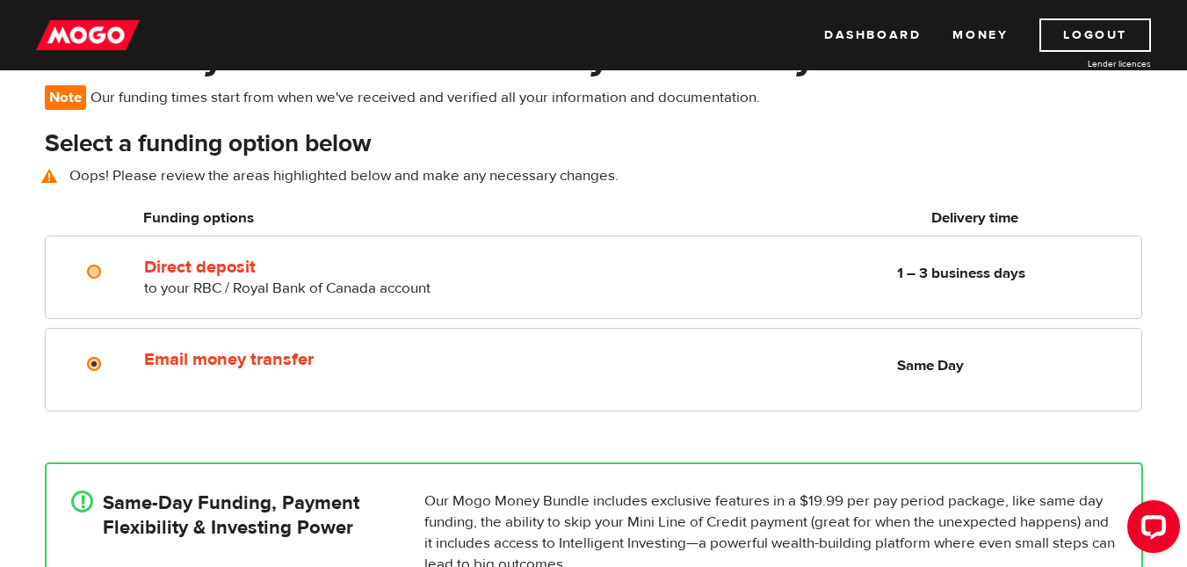
scroll to position [127, 0]
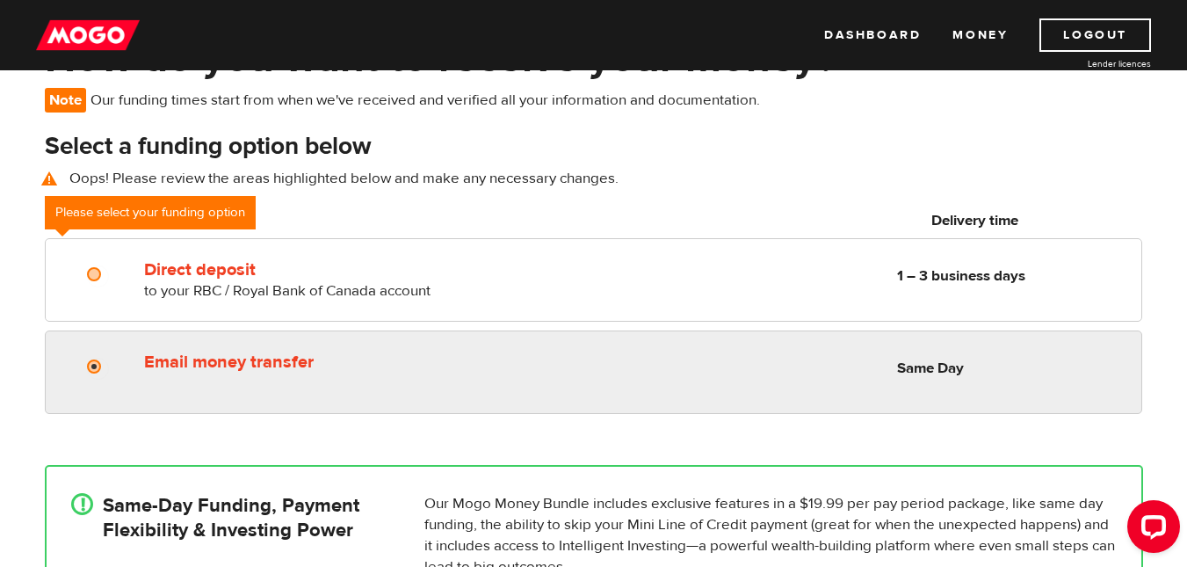
radio input "true"
click at [85, 367] on div at bounding box center [99, 369] width 105 height 22
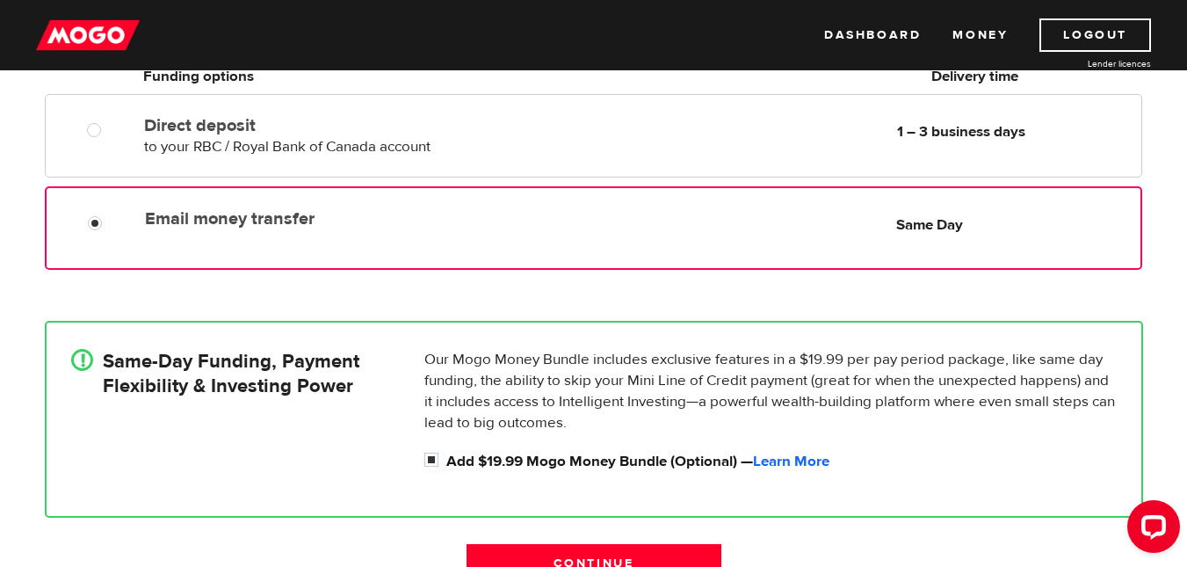
scroll to position [410, 0]
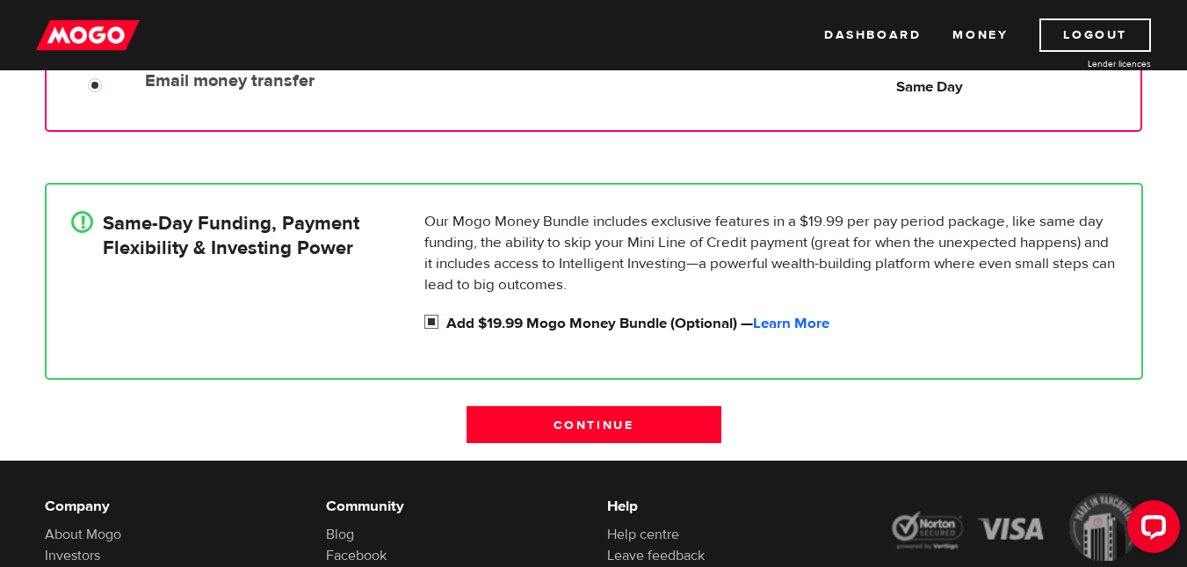
click at [439, 323] on input "Add $19.99 Mogo Money Bundle (Optional) — Learn More" at bounding box center [436, 324] width 22 height 22
checkbox input "false"
radio input "false"
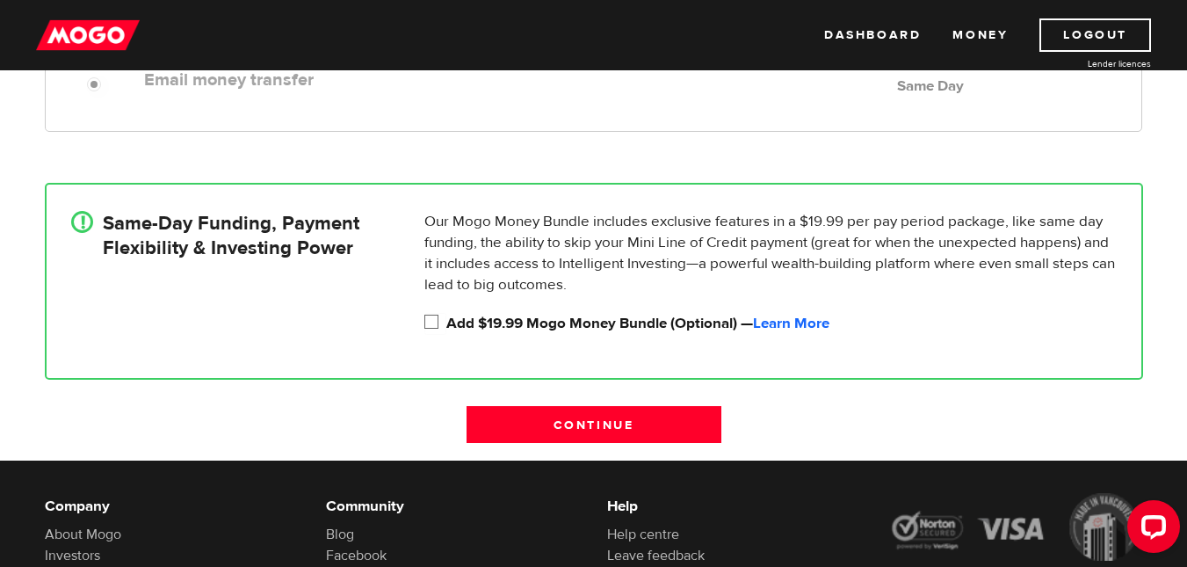
click at [439, 323] on input "Add $19.99 Mogo Money Bundle (Optional) — Learn More" at bounding box center [436, 324] width 22 height 22
checkbox input "true"
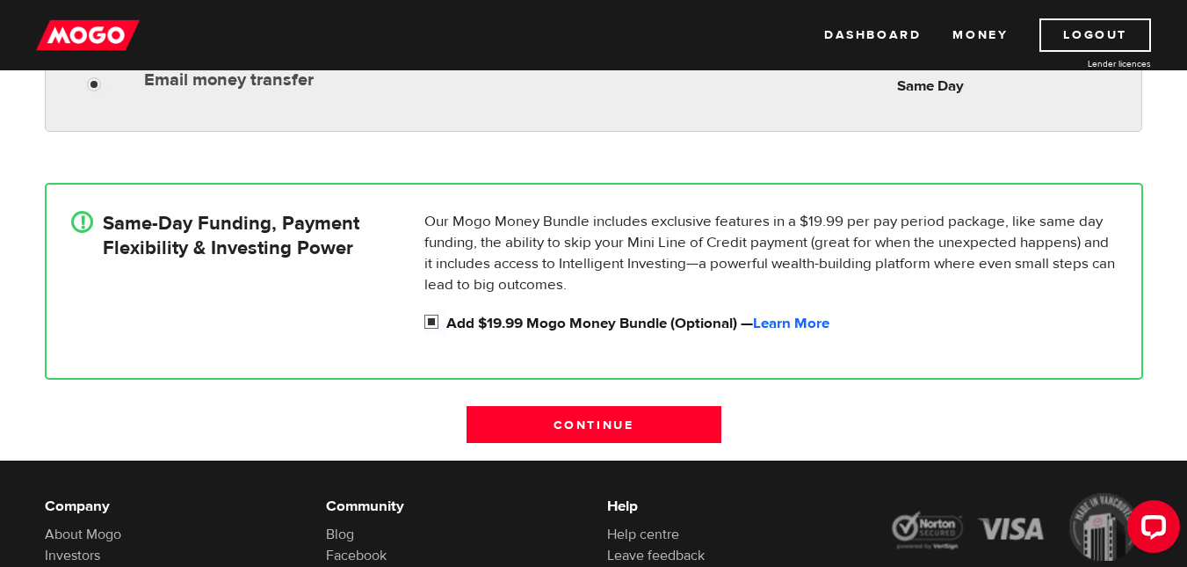
radio input "true"
click at [120, 101] on div "Email money transfer Delivery in Same Day Same Day" at bounding box center [593, 89] width 1097 height 83
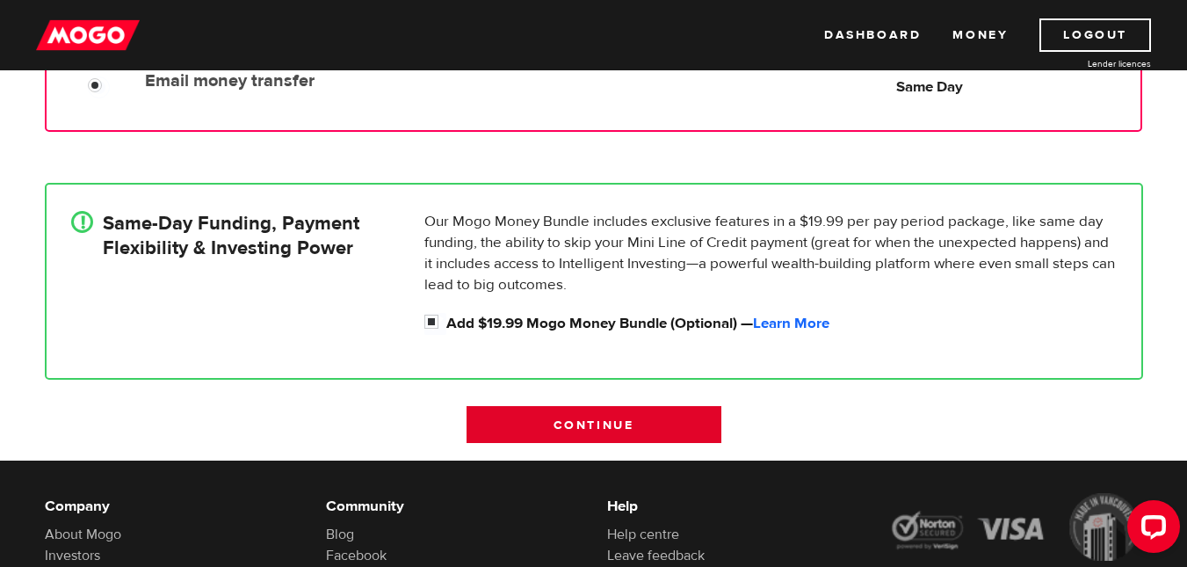
click at [574, 411] on input "Continue" at bounding box center [594, 424] width 255 height 37
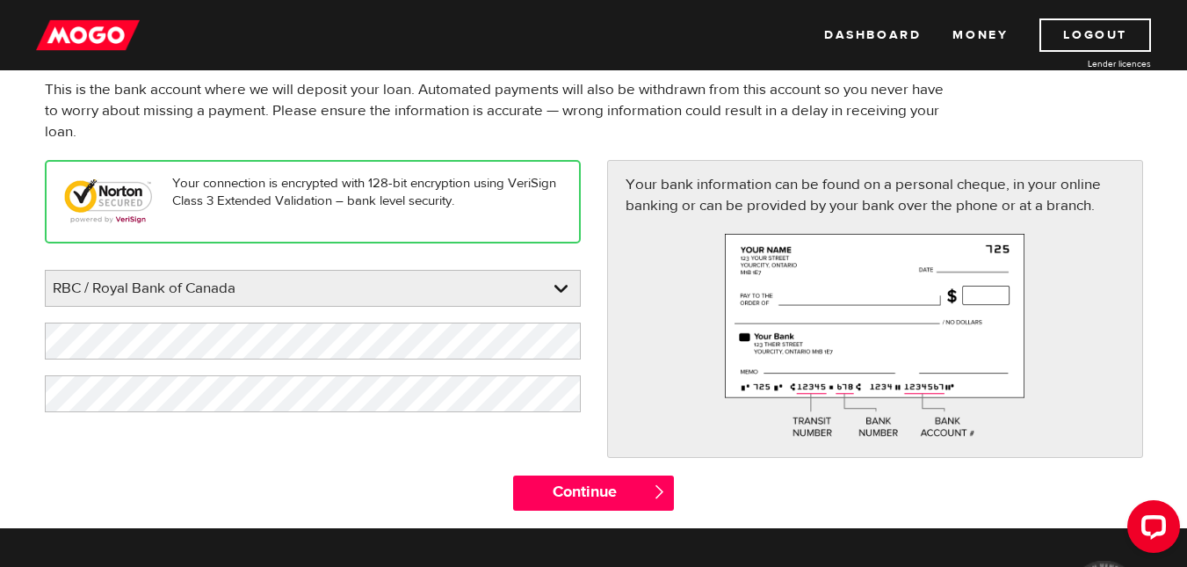
scroll to position [117, 0]
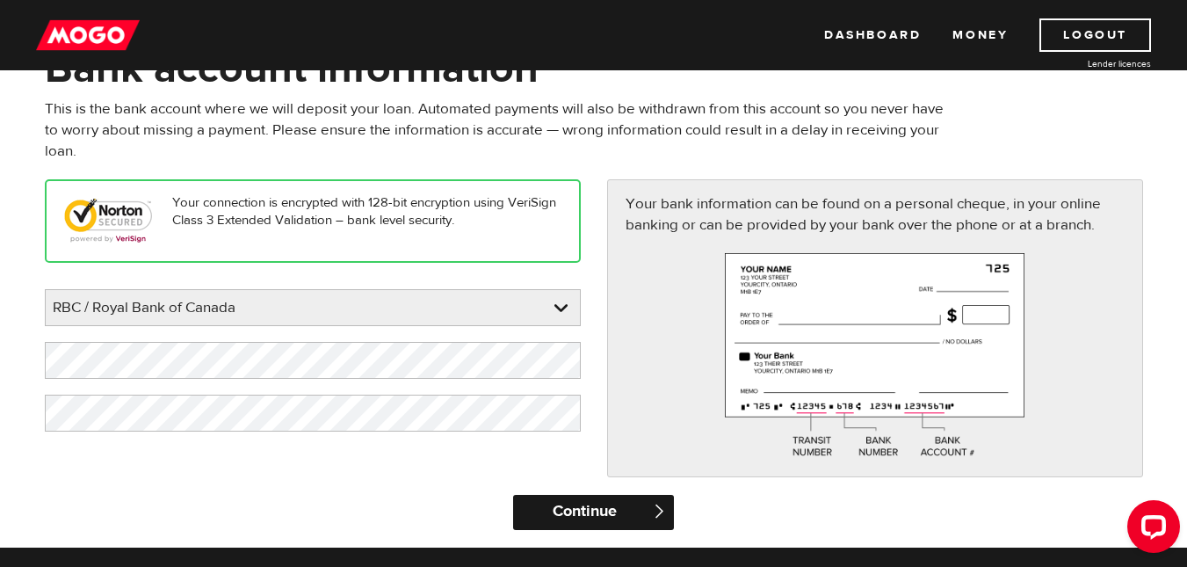
click at [601, 509] on input "Continue" at bounding box center [593, 512] width 161 height 35
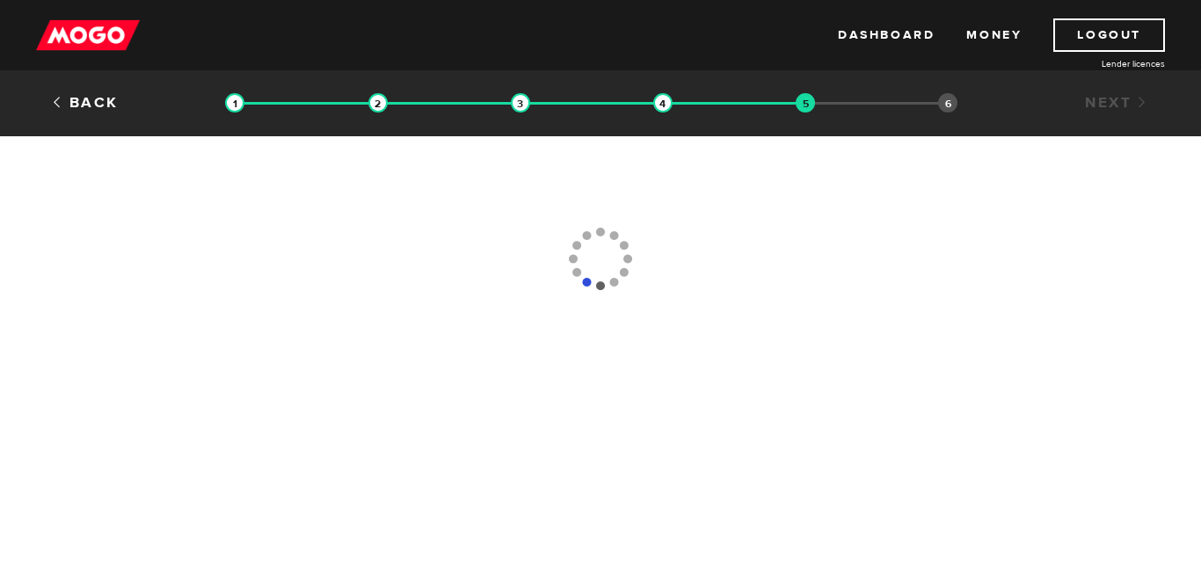
type input "(613) 852-1880"
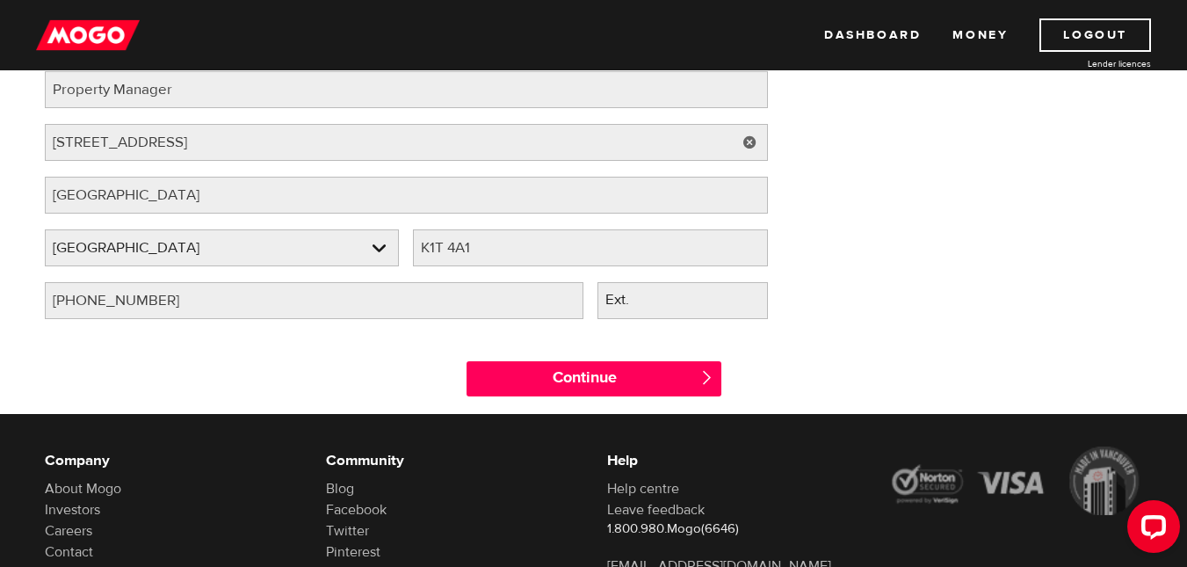
scroll to position [292, 0]
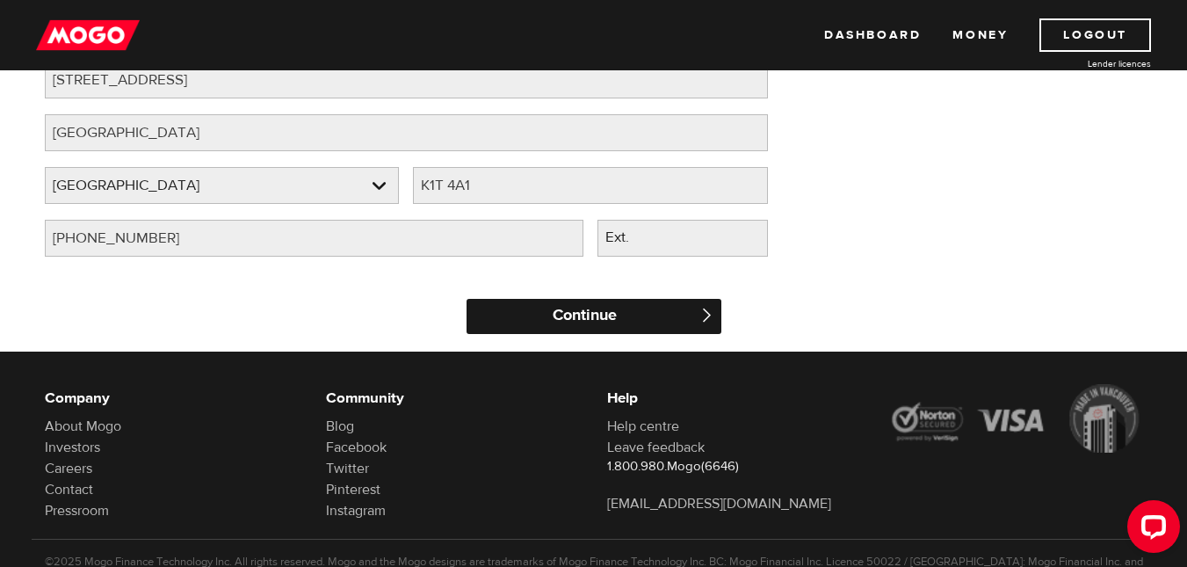
click at [533, 301] on input "Continue" at bounding box center [594, 316] width 255 height 35
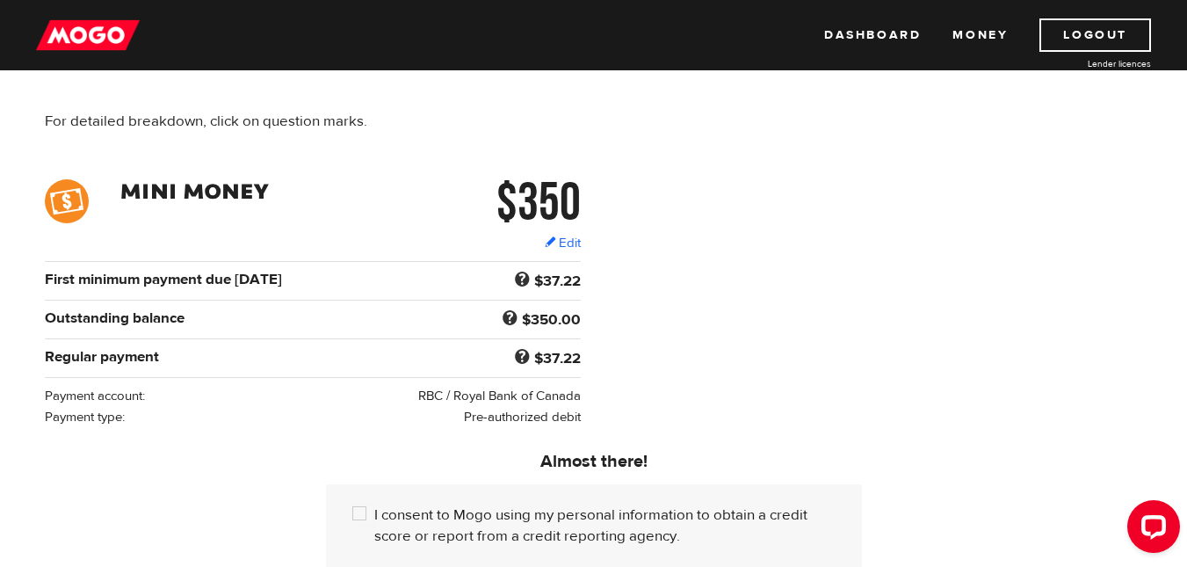
scroll to position [276, 0]
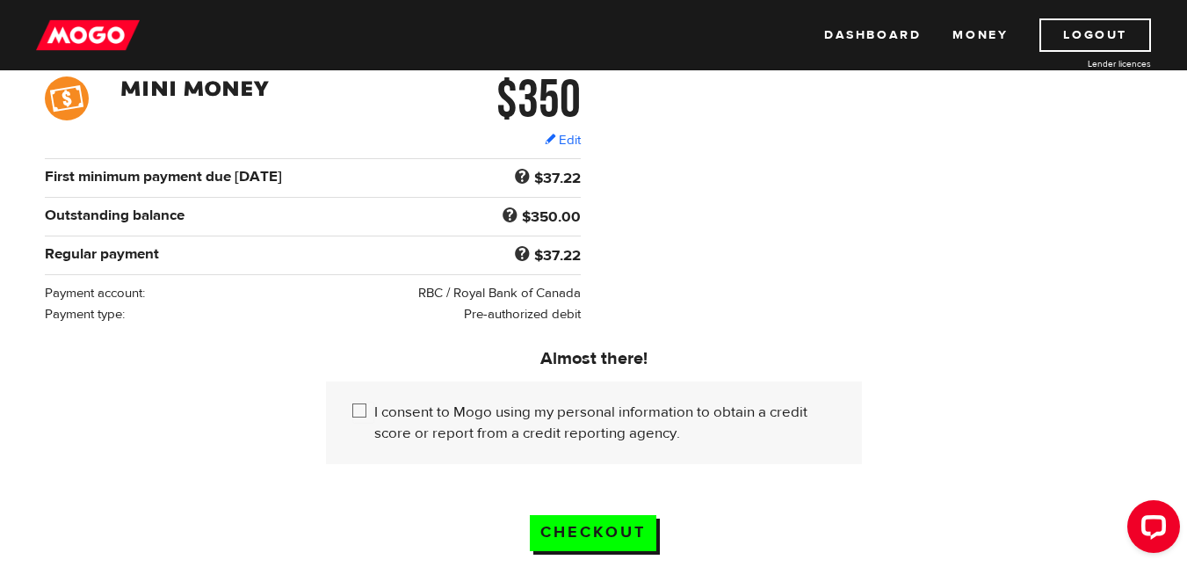
click at [387, 402] on label "I consent to Mogo using my personal information to obtain a credit score or rep…" at bounding box center [604, 423] width 461 height 42
click at [374, 402] on input "I consent to Mogo using my personal information to obtain a credit score or rep…" at bounding box center [363, 413] width 22 height 22
checkbox input "true"
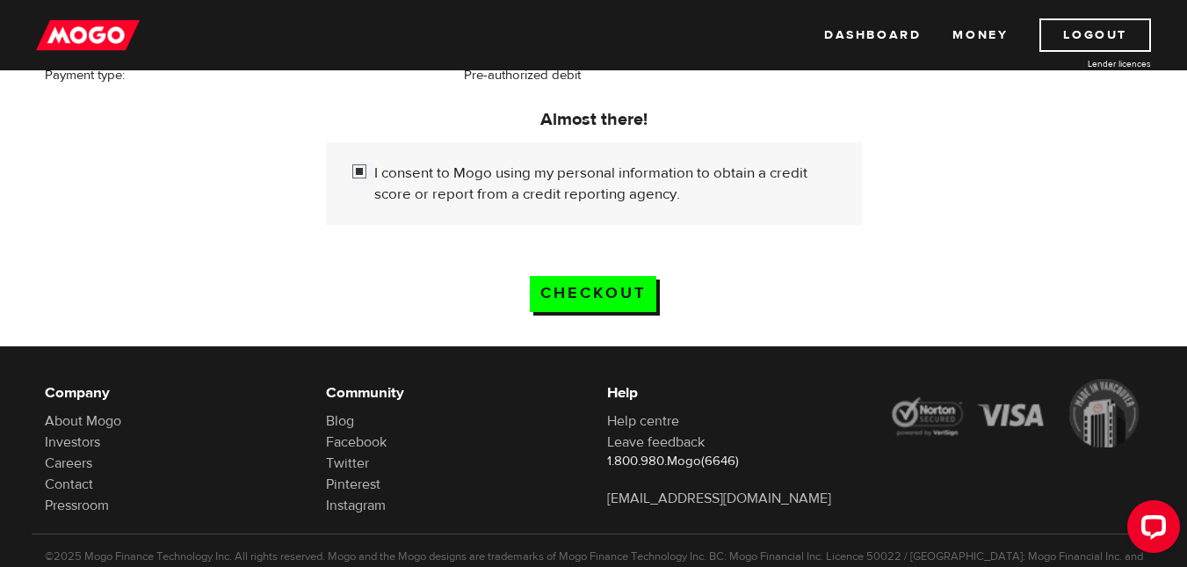
scroll to position [516, 0]
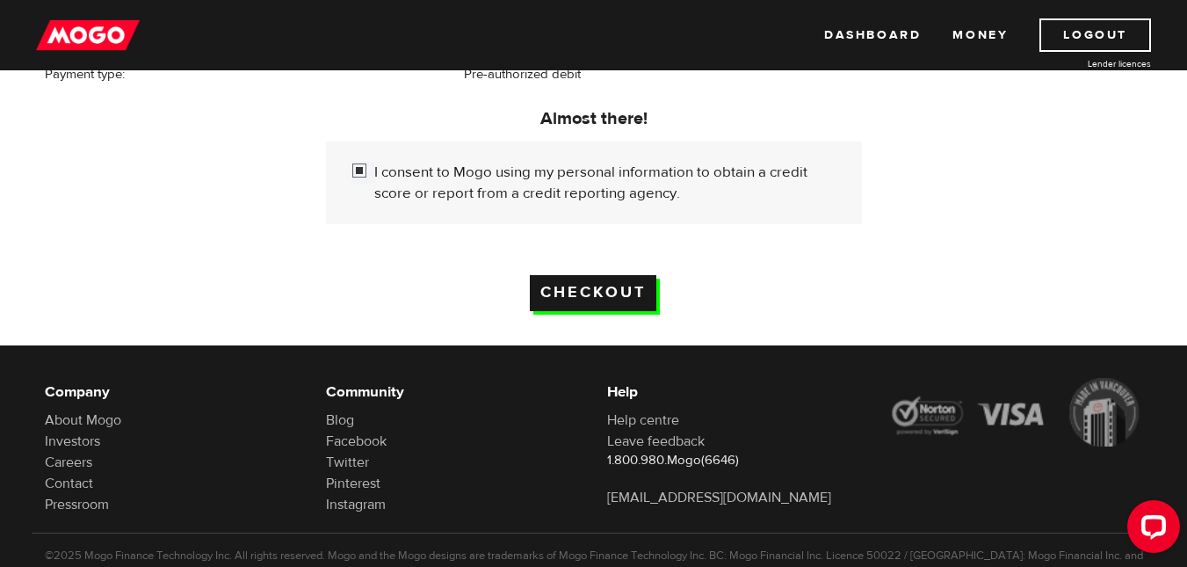
click at [603, 301] on input "Checkout" at bounding box center [593, 293] width 127 height 36
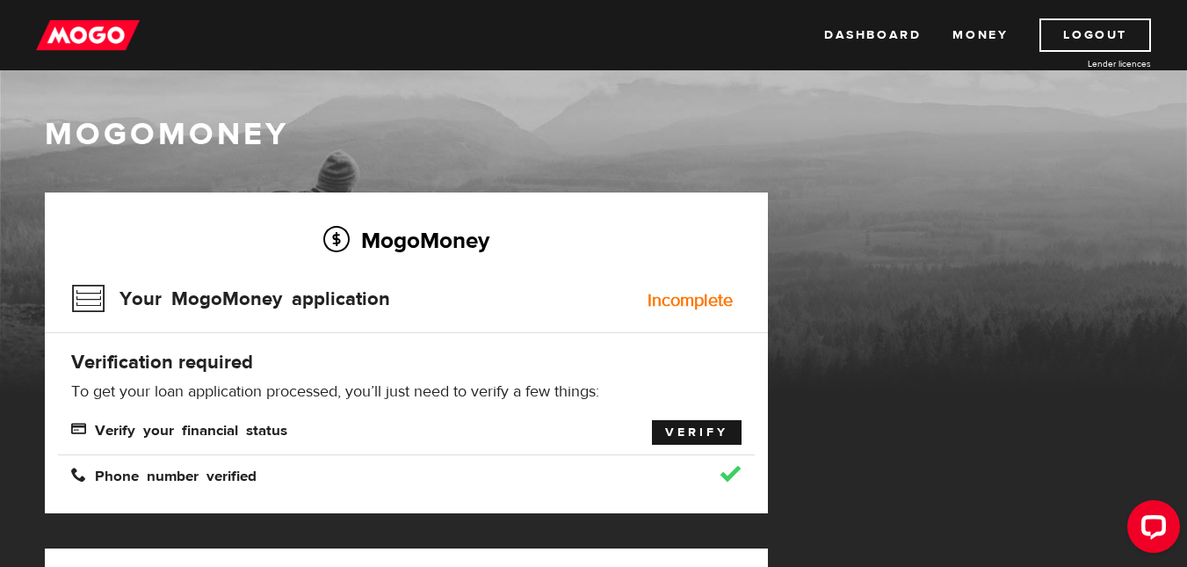
click at [672, 433] on link "Verify" at bounding box center [697, 432] width 90 height 25
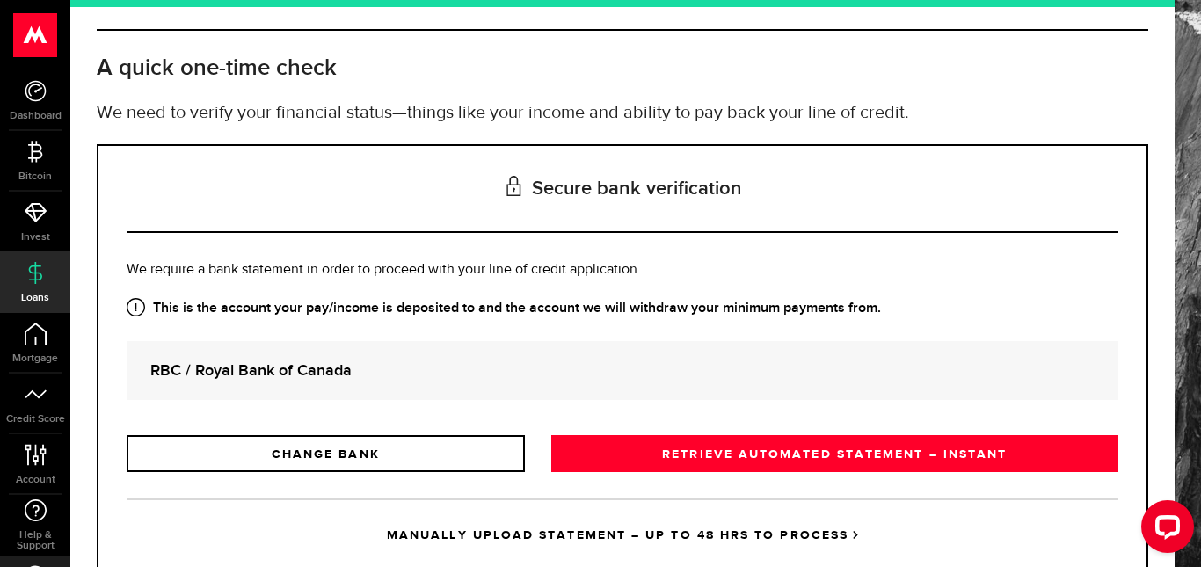
scroll to position [119, 0]
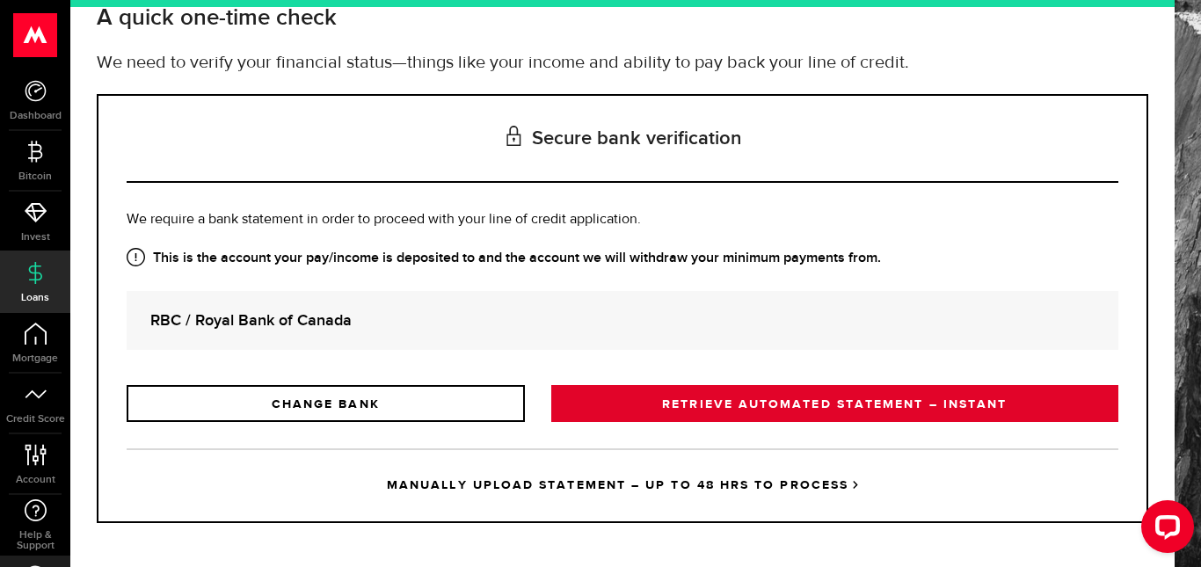
click at [606, 394] on link "RETRIEVE AUTOMATED STATEMENT – INSTANT" at bounding box center [834, 403] width 567 height 37
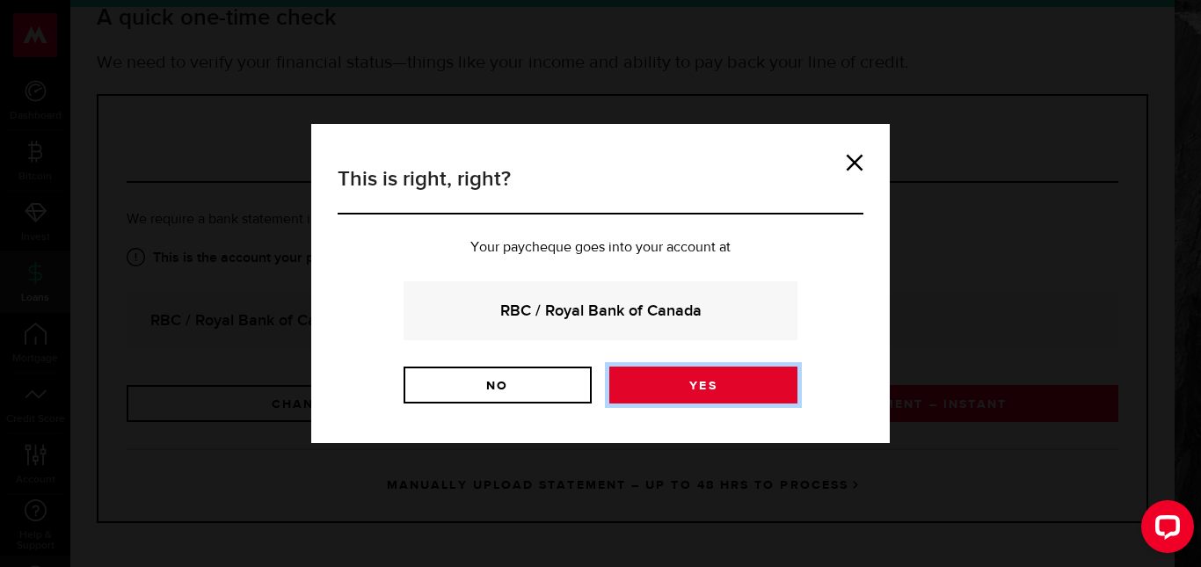
click at [665, 374] on link "Yes" at bounding box center [703, 385] width 188 height 37
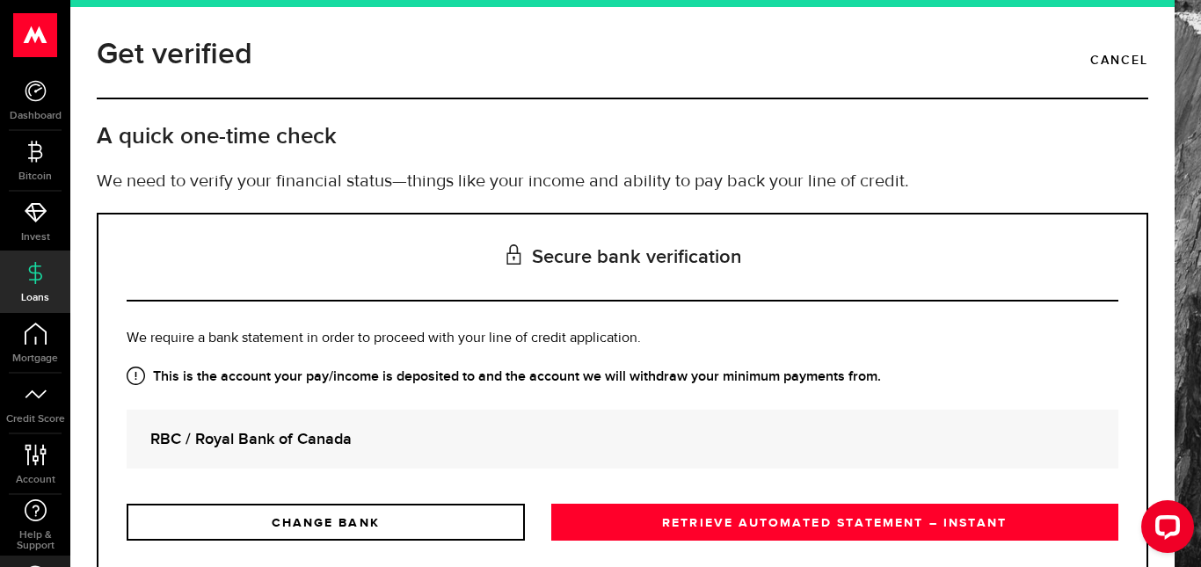
click at [60, 256] on link "Loans" at bounding box center [35, 282] width 70 height 60
click at [1090, 48] on link "Cancel" at bounding box center [1119, 61] width 58 height 30
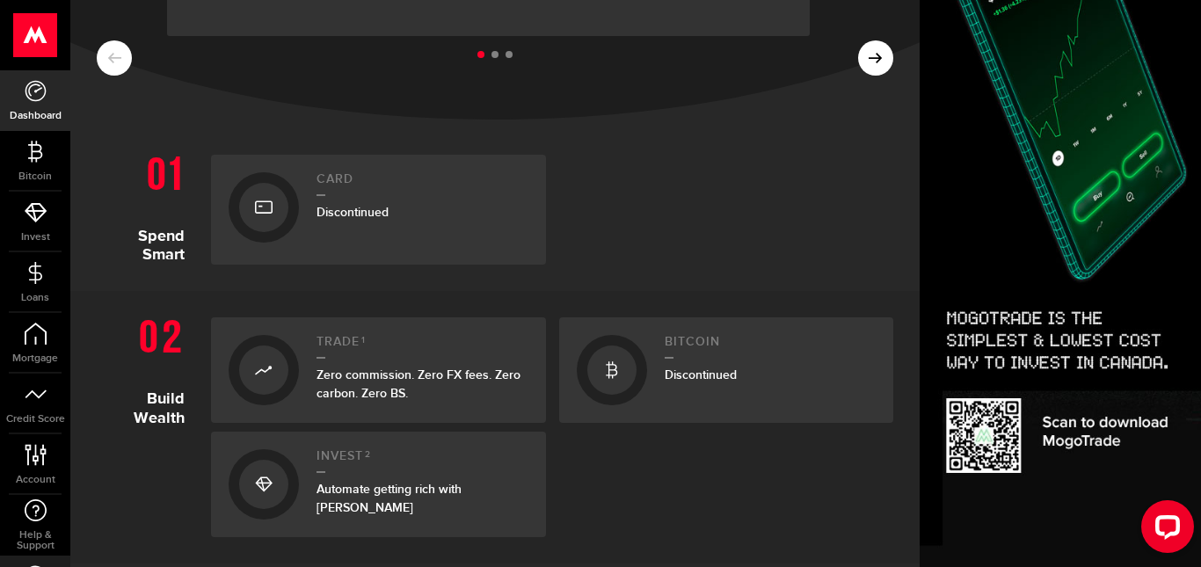
scroll to position [370, 0]
